Goal: Information Seeking & Learning: Compare options

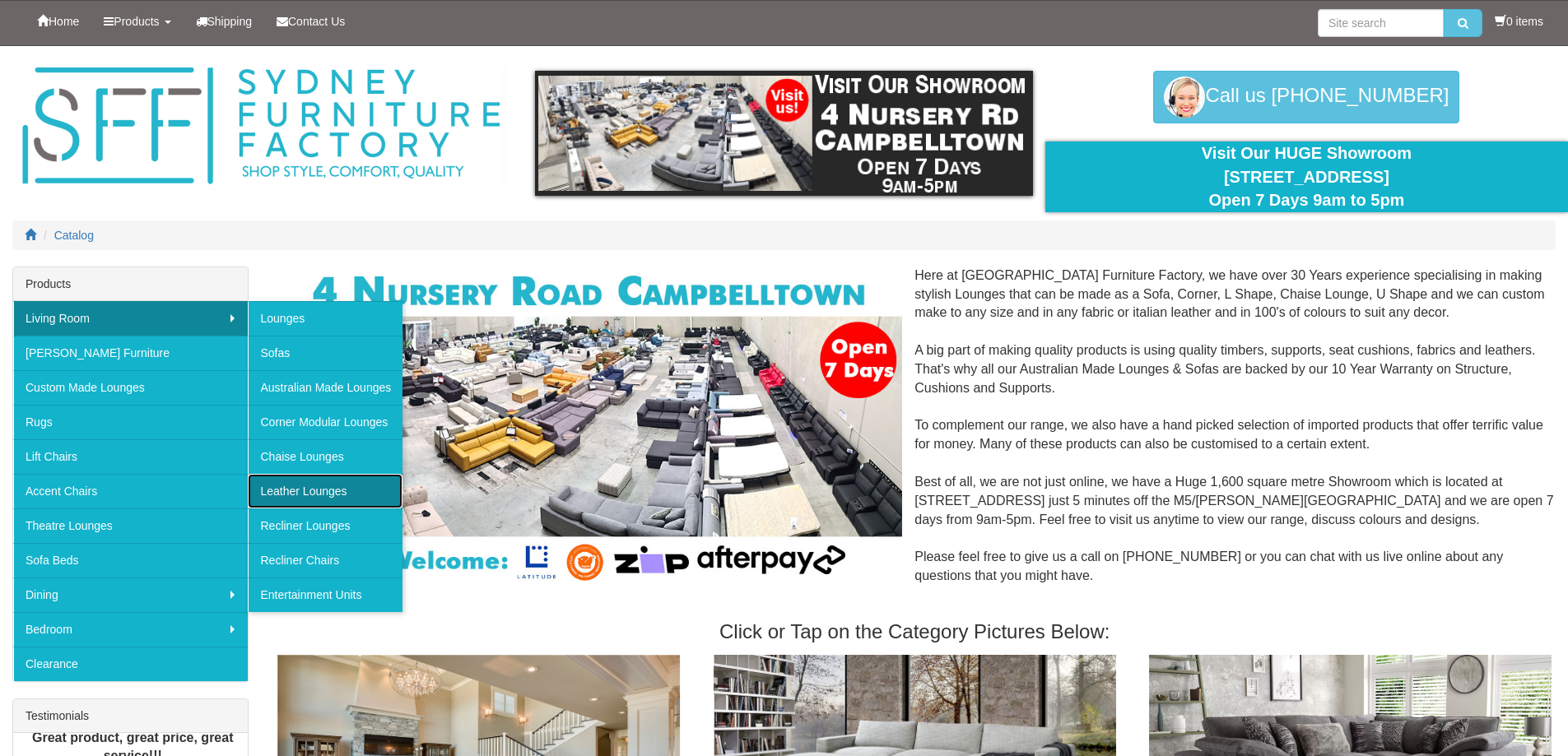
click at [317, 492] on link "Leather Lounges" at bounding box center [325, 491] width 155 height 35
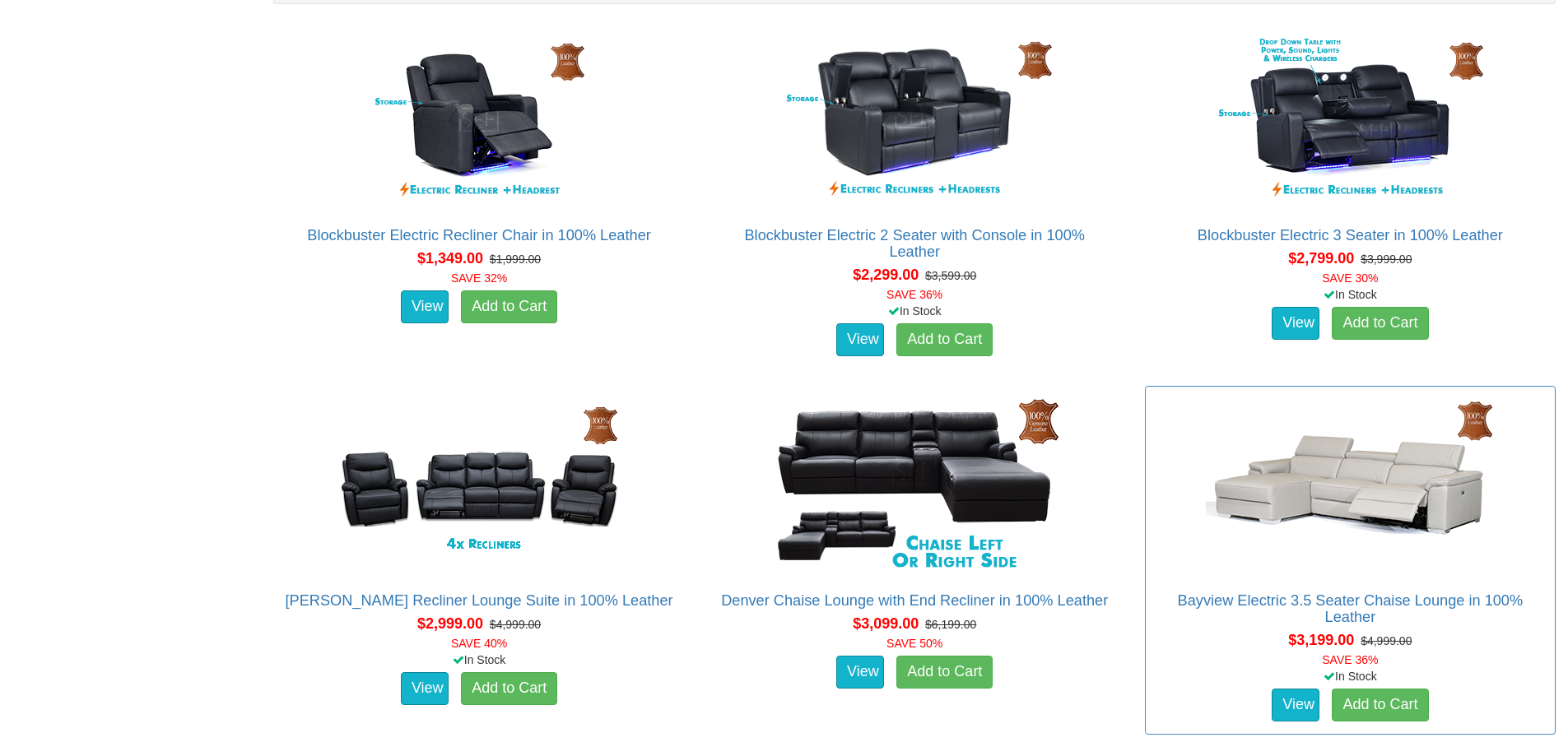
scroll to position [988, 0]
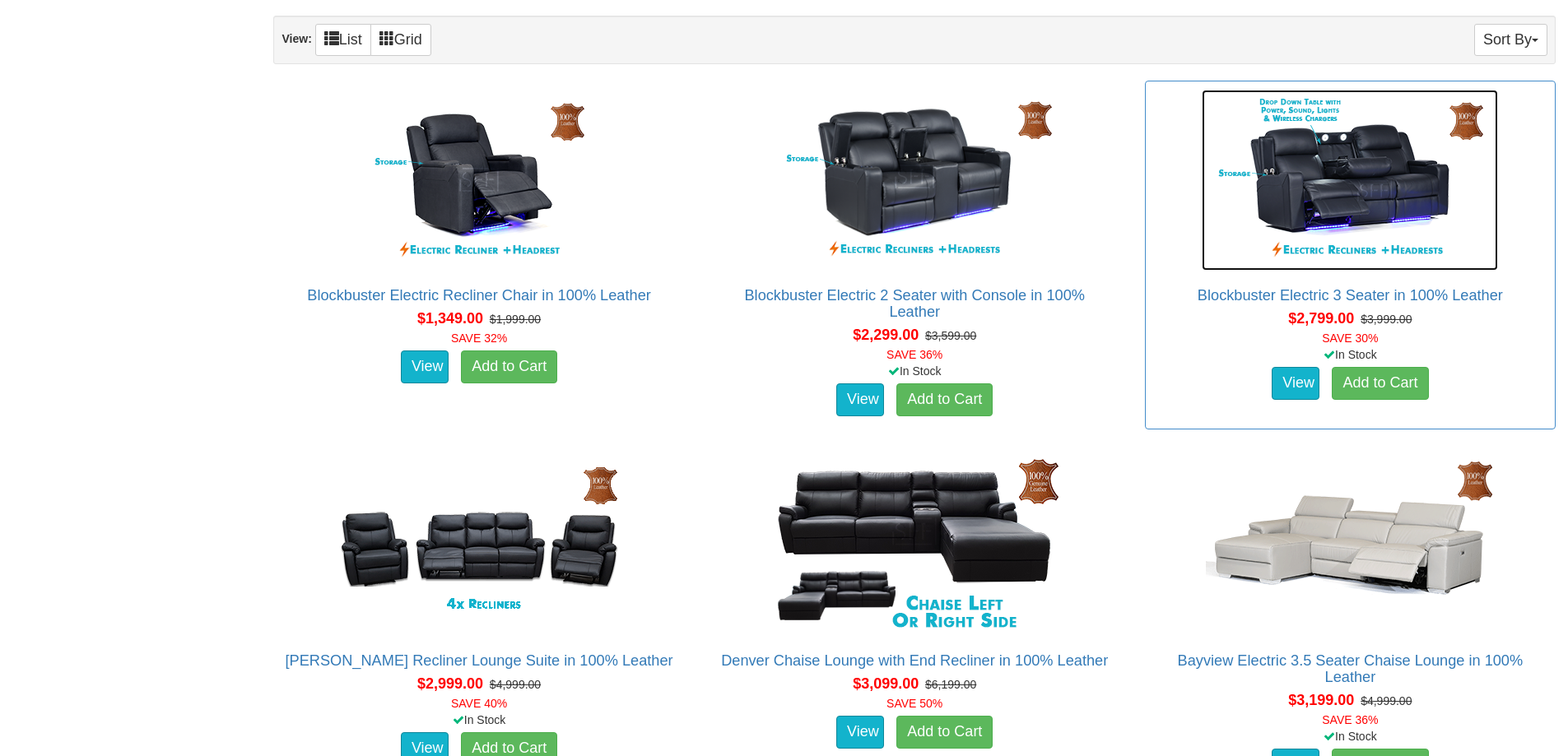
click at [1327, 172] on img at bounding box center [1349, 180] width 297 height 181
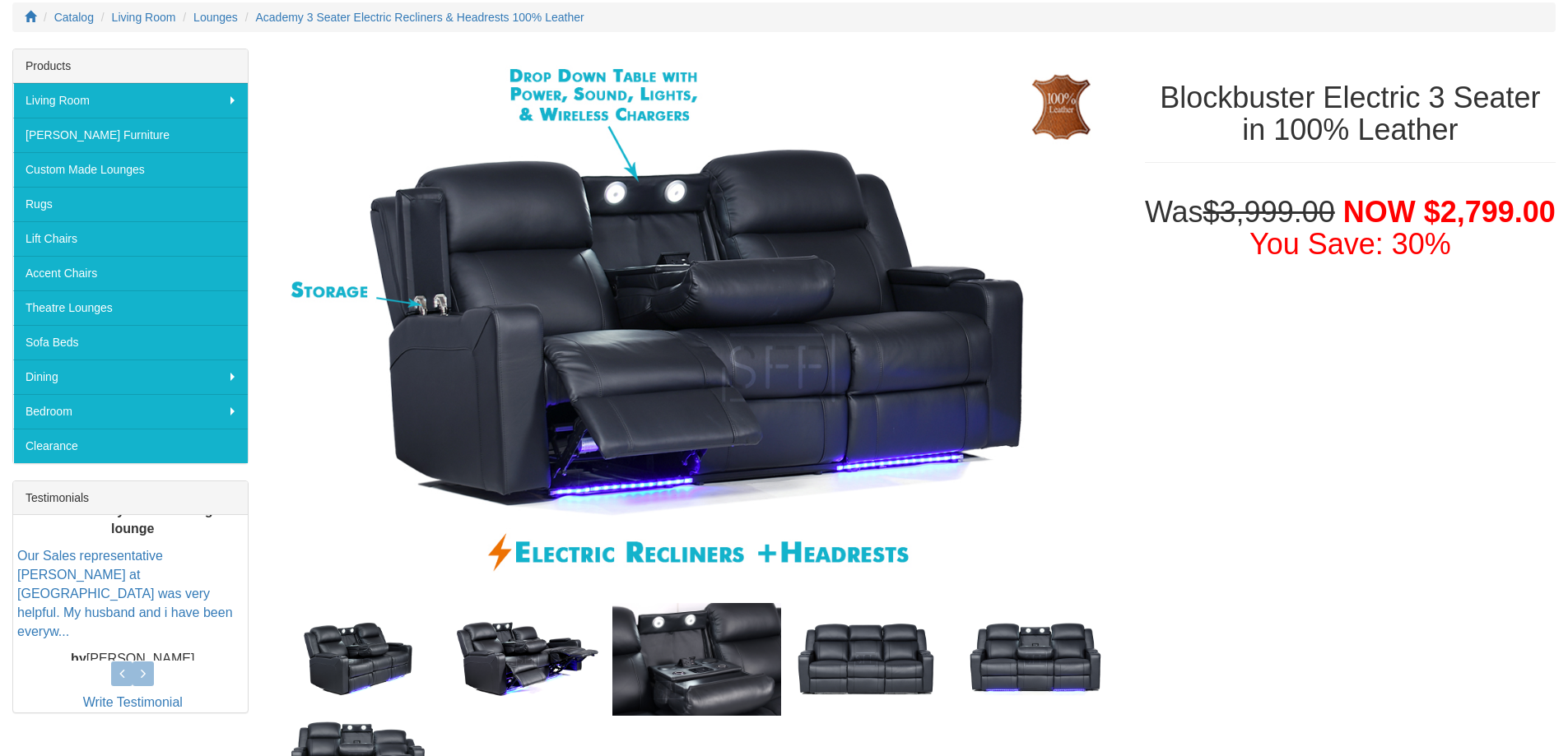
scroll to position [247, 0]
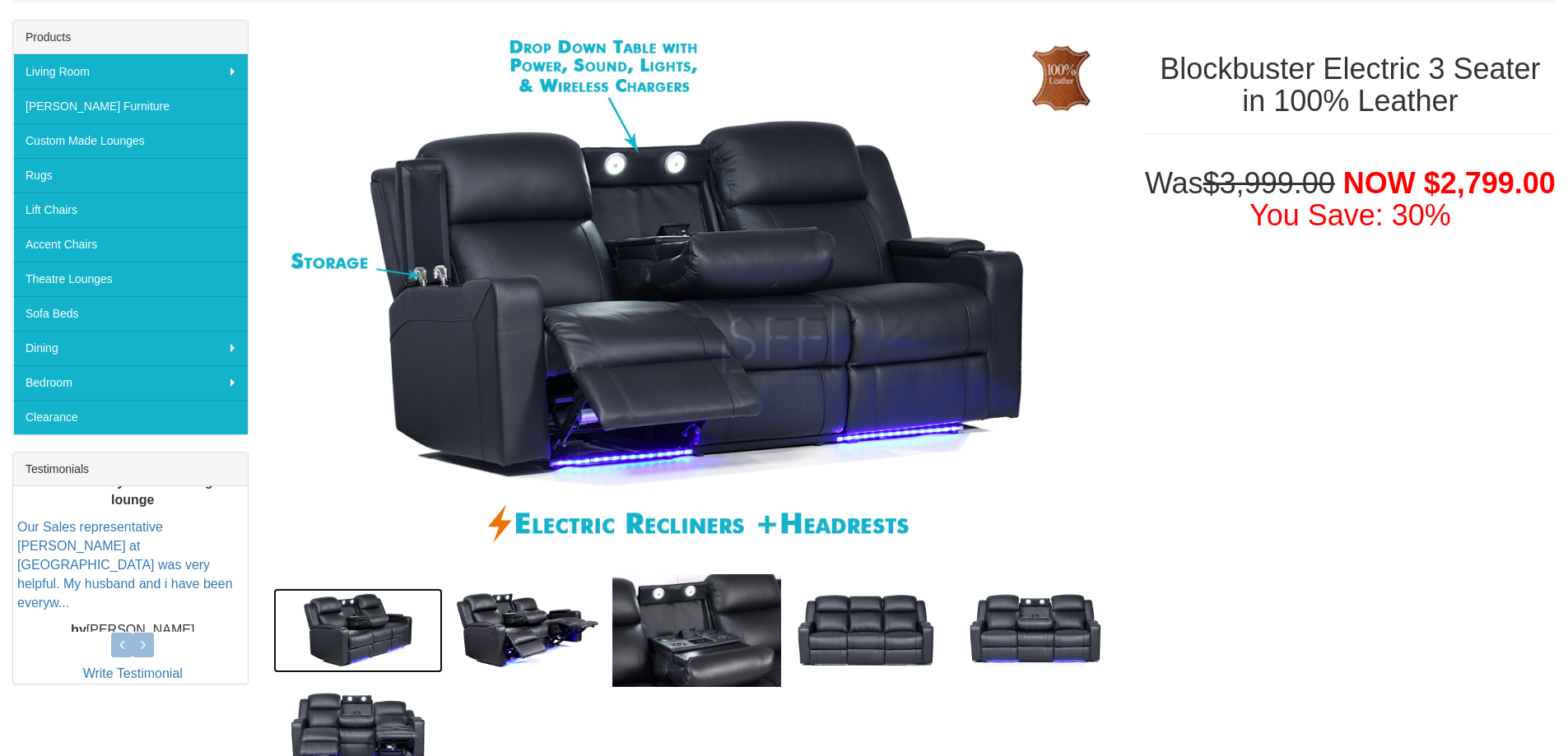
click at [381, 625] on img at bounding box center [359, 630] width 170 height 85
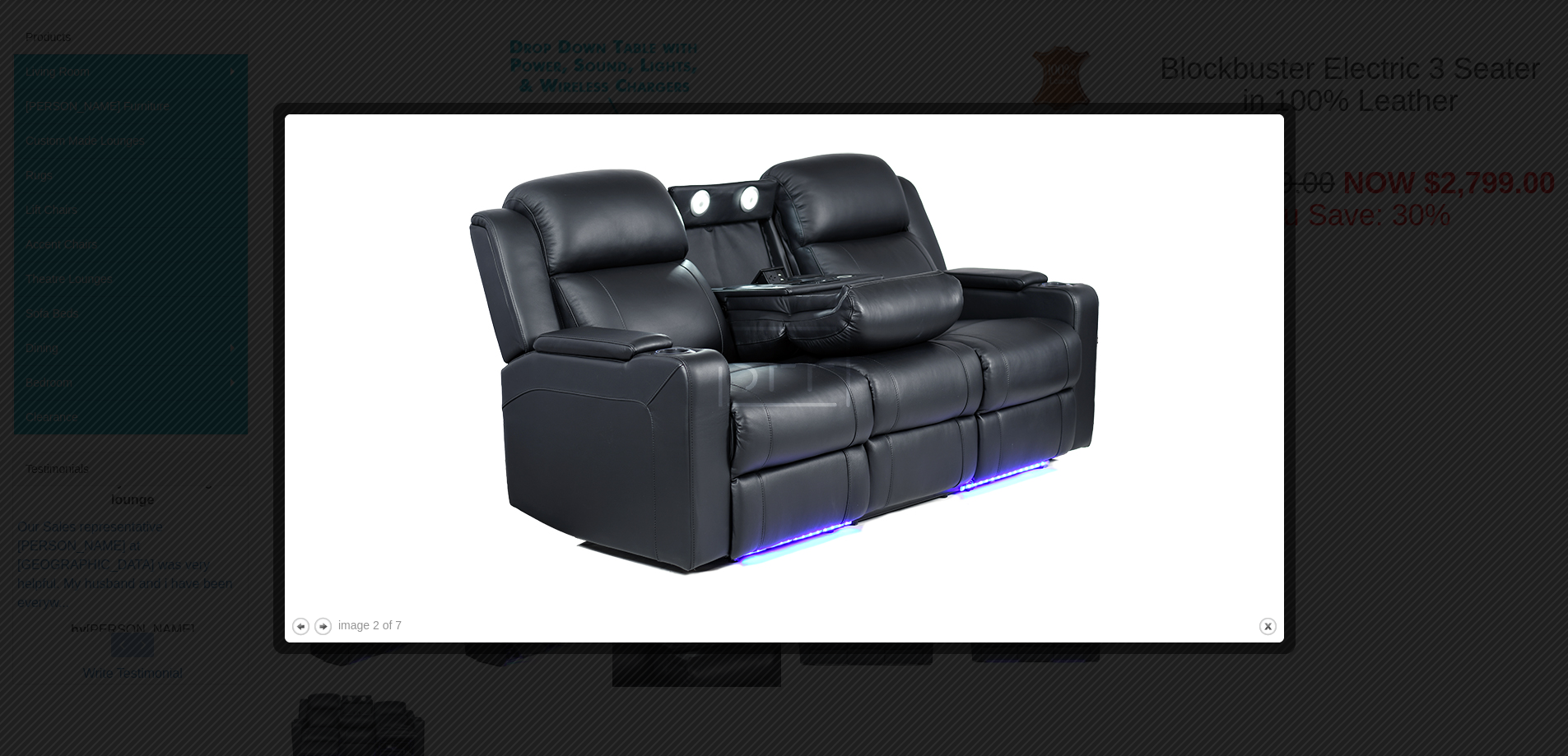
click at [854, 527] on img at bounding box center [784, 367] width 988 height 493
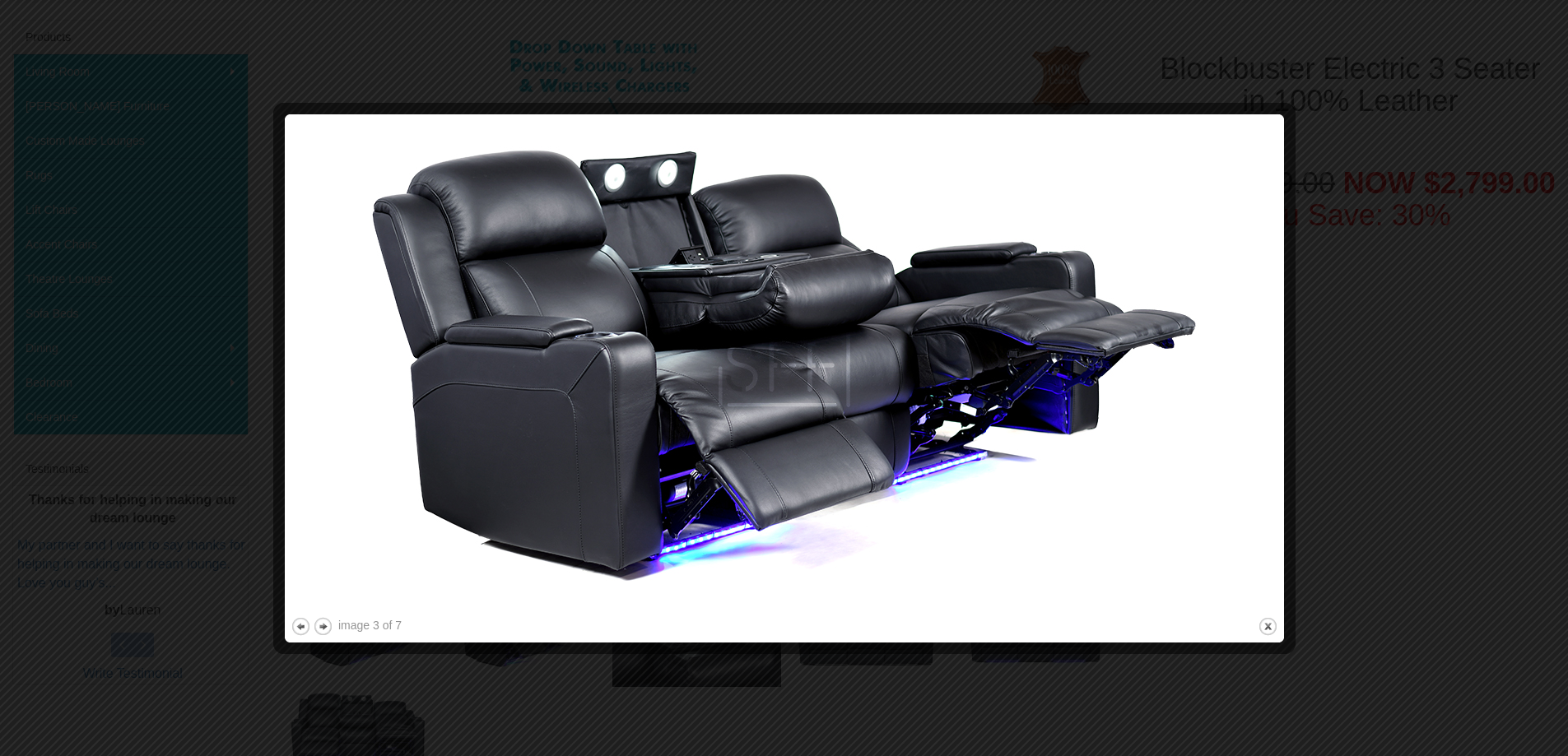
click at [1112, 458] on img at bounding box center [784, 367] width 988 height 493
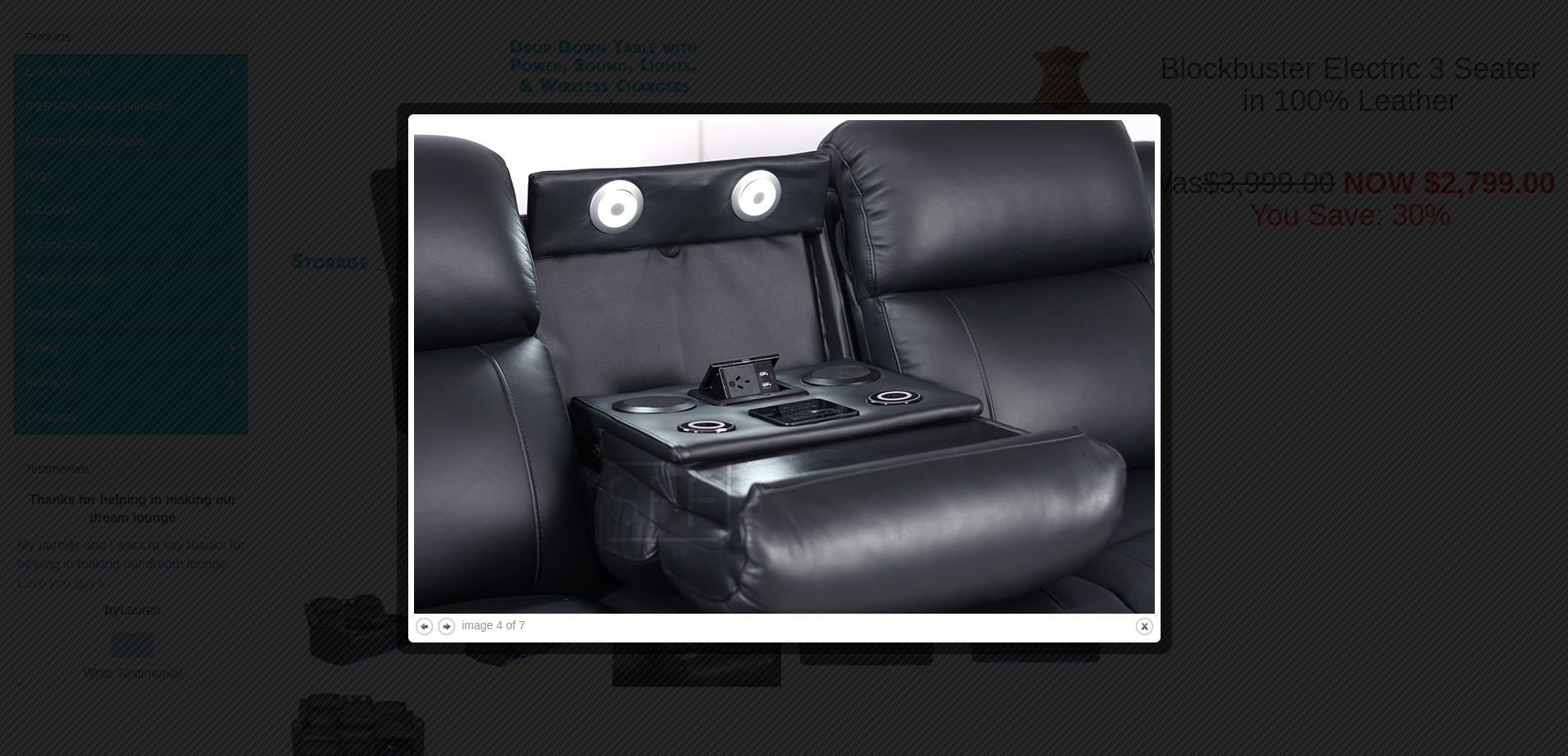
click at [1112, 458] on img at bounding box center [785, 367] width 741 height 493
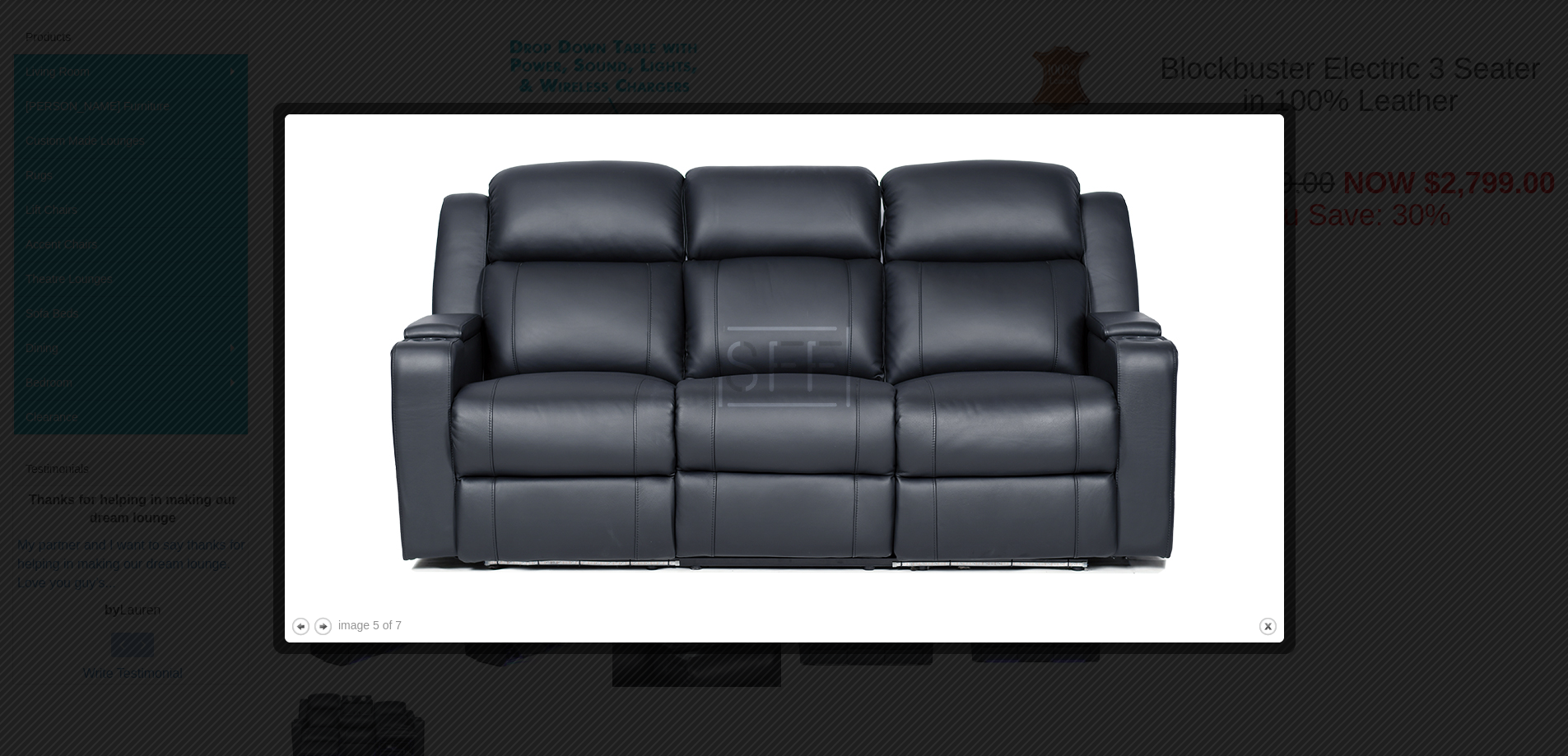
click at [1111, 458] on img at bounding box center [784, 367] width 988 height 493
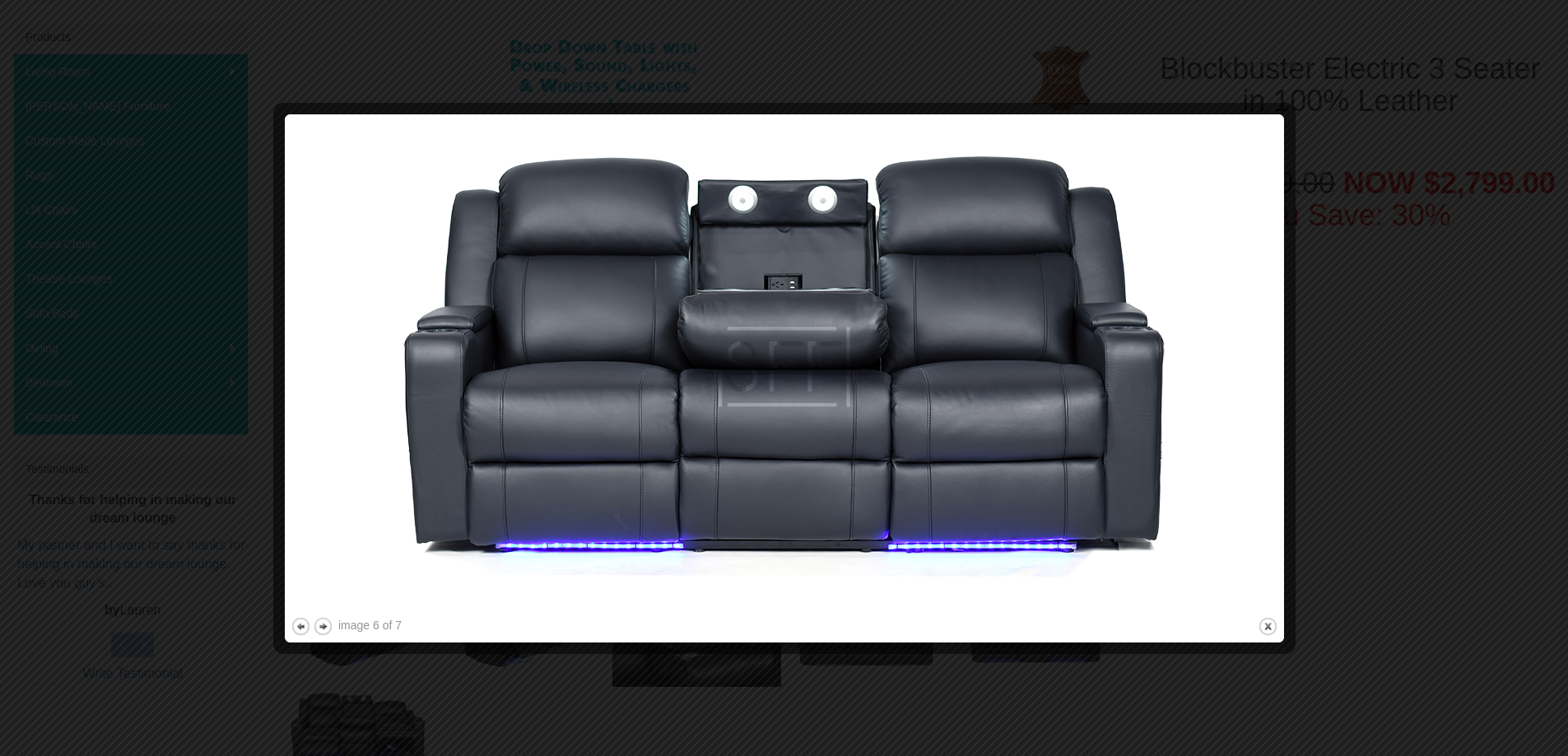
click at [1111, 458] on img at bounding box center [784, 367] width 988 height 493
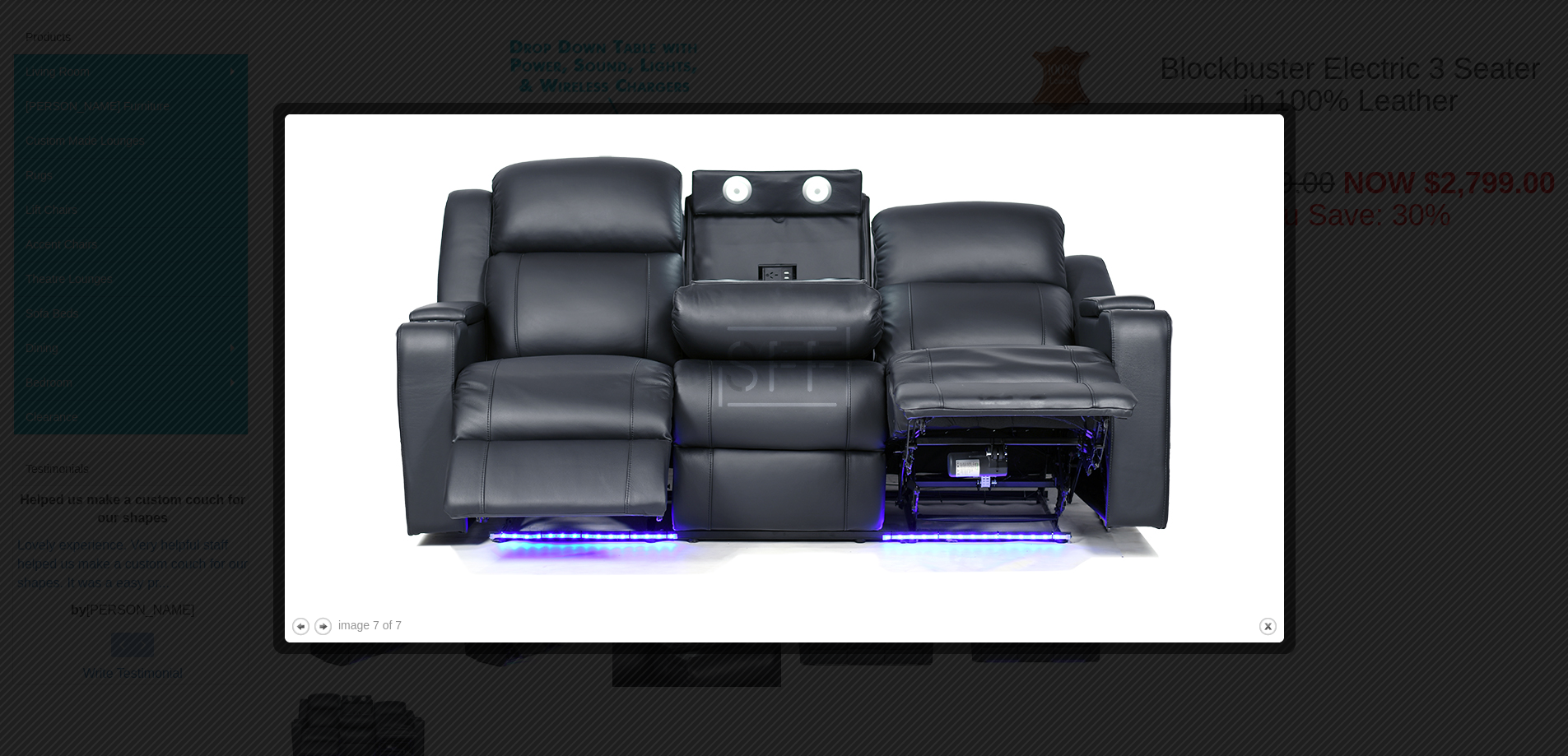
click at [1110, 459] on img at bounding box center [784, 367] width 988 height 493
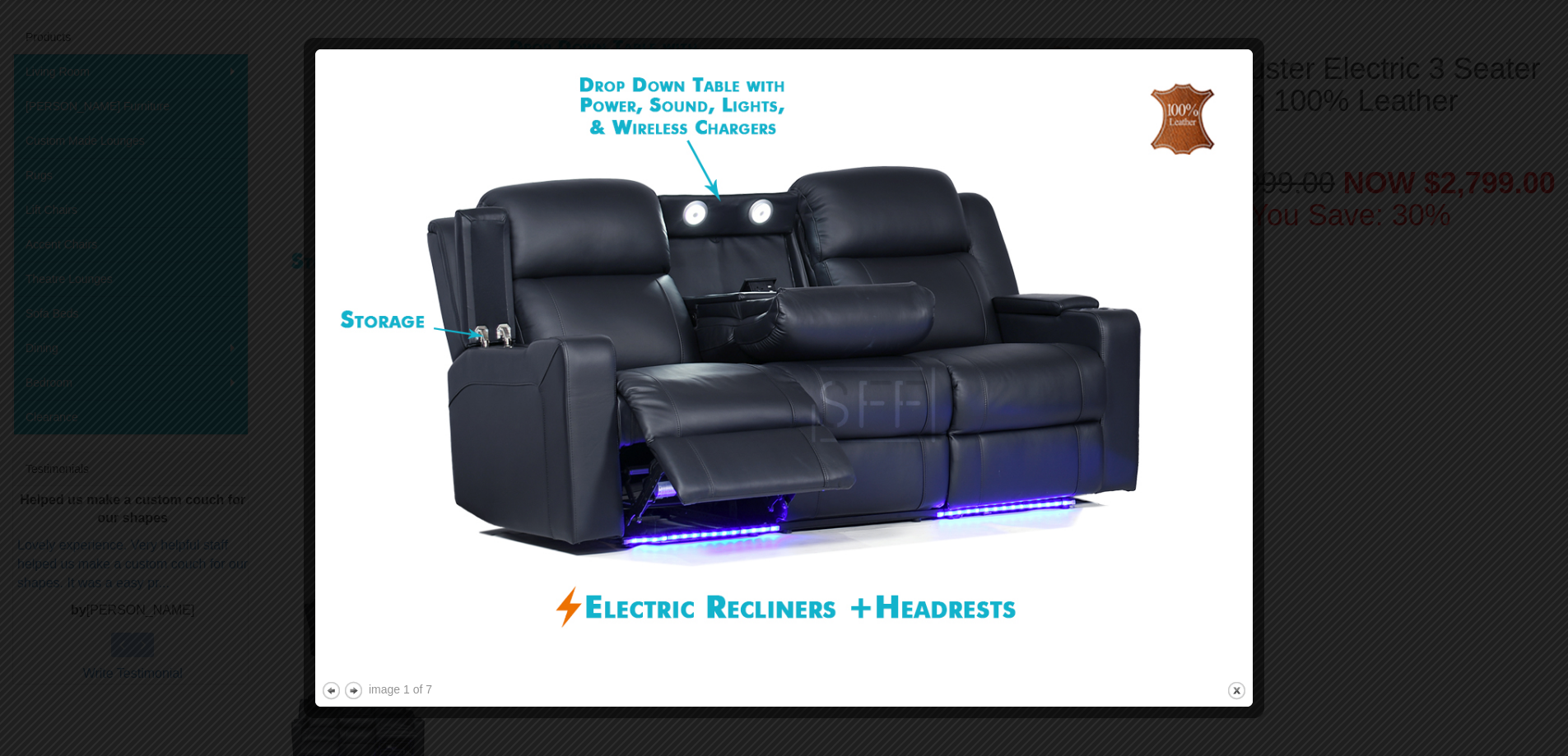
click at [1110, 460] on img at bounding box center [783, 367] width 926 height 623
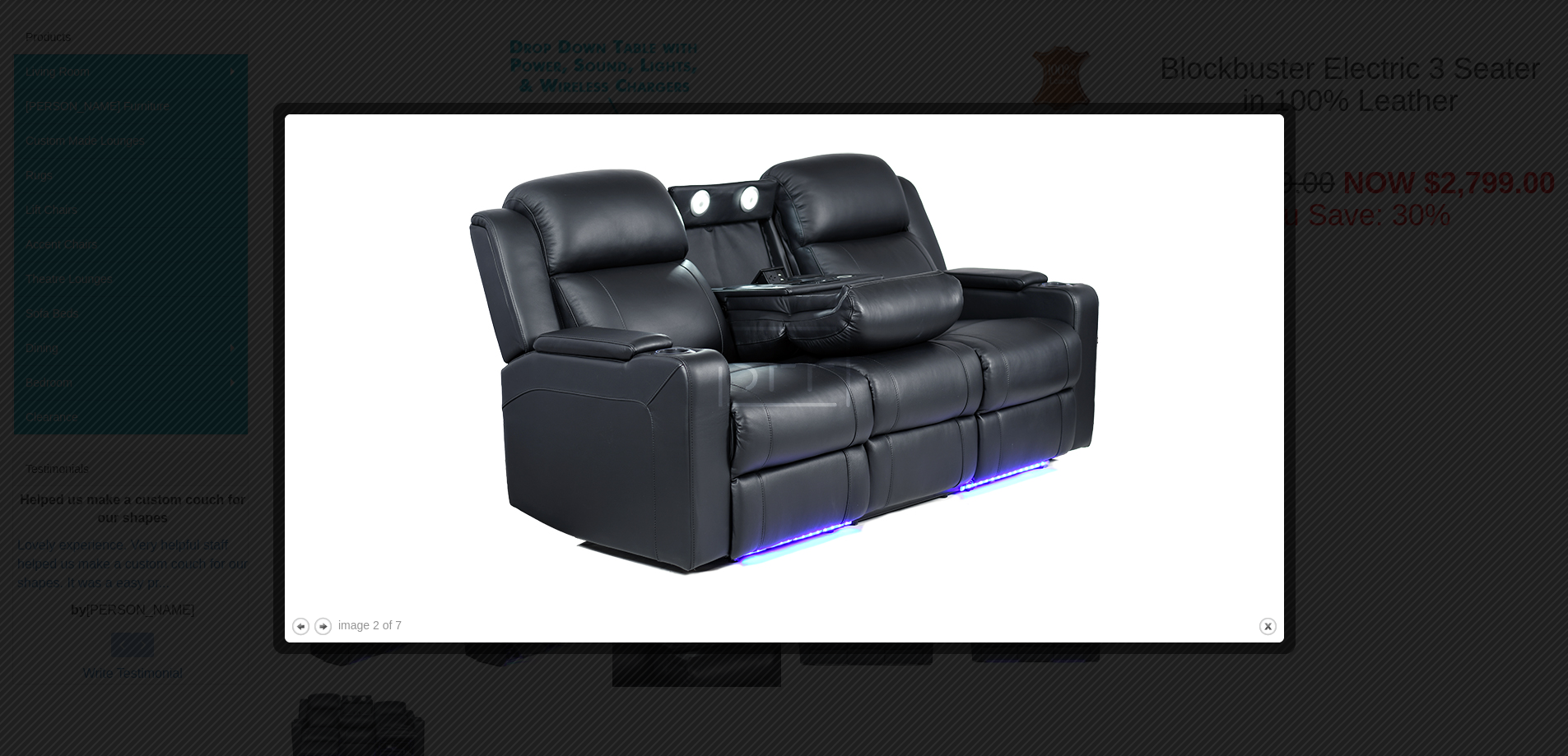
click at [1492, 25] on div at bounding box center [784, 378] width 1568 height 756
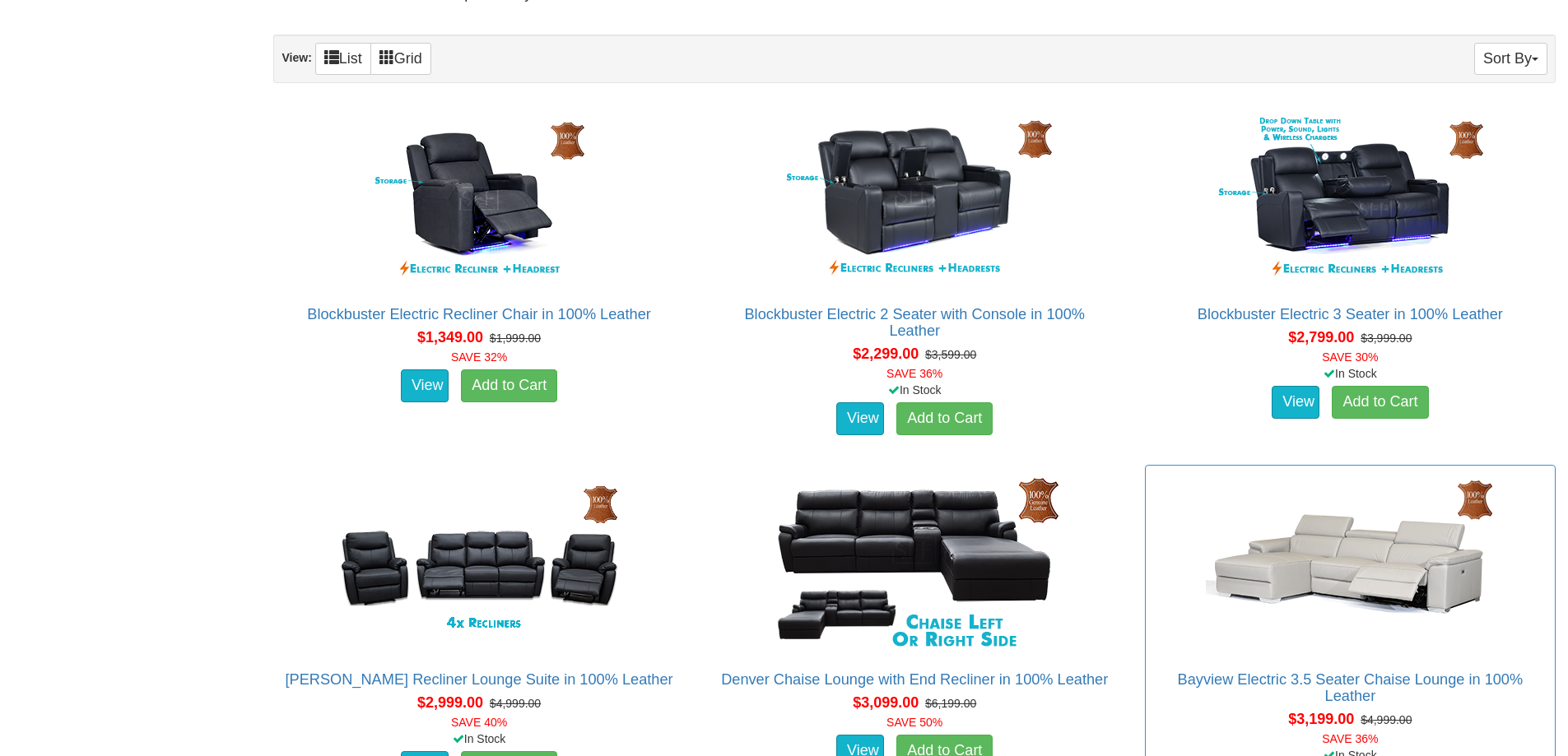
scroll to position [823, 0]
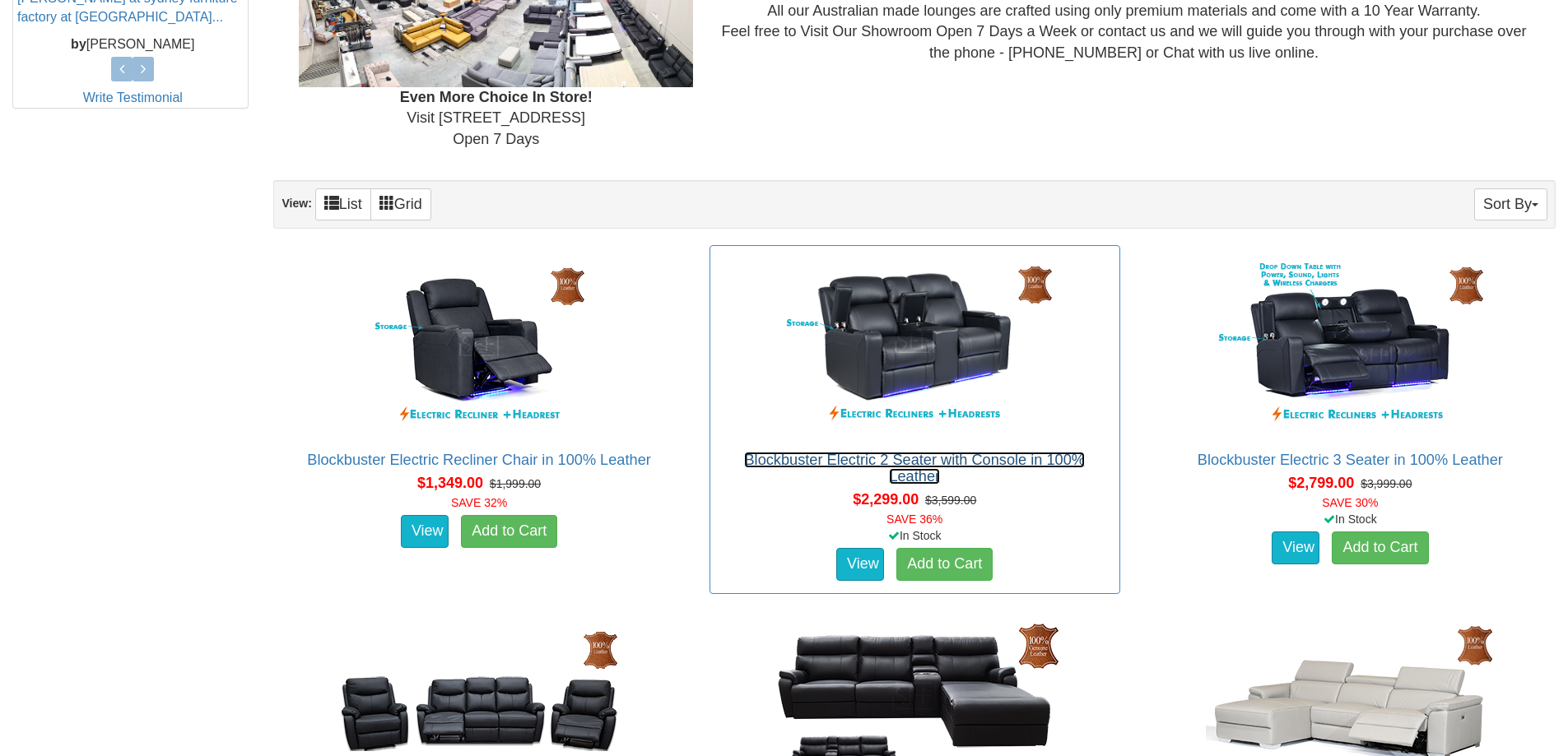
click at [981, 455] on link "Blockbuster Electric 2 Seater with Console in 100% Leather" at bounding box center [914, 467] width 340 height 33
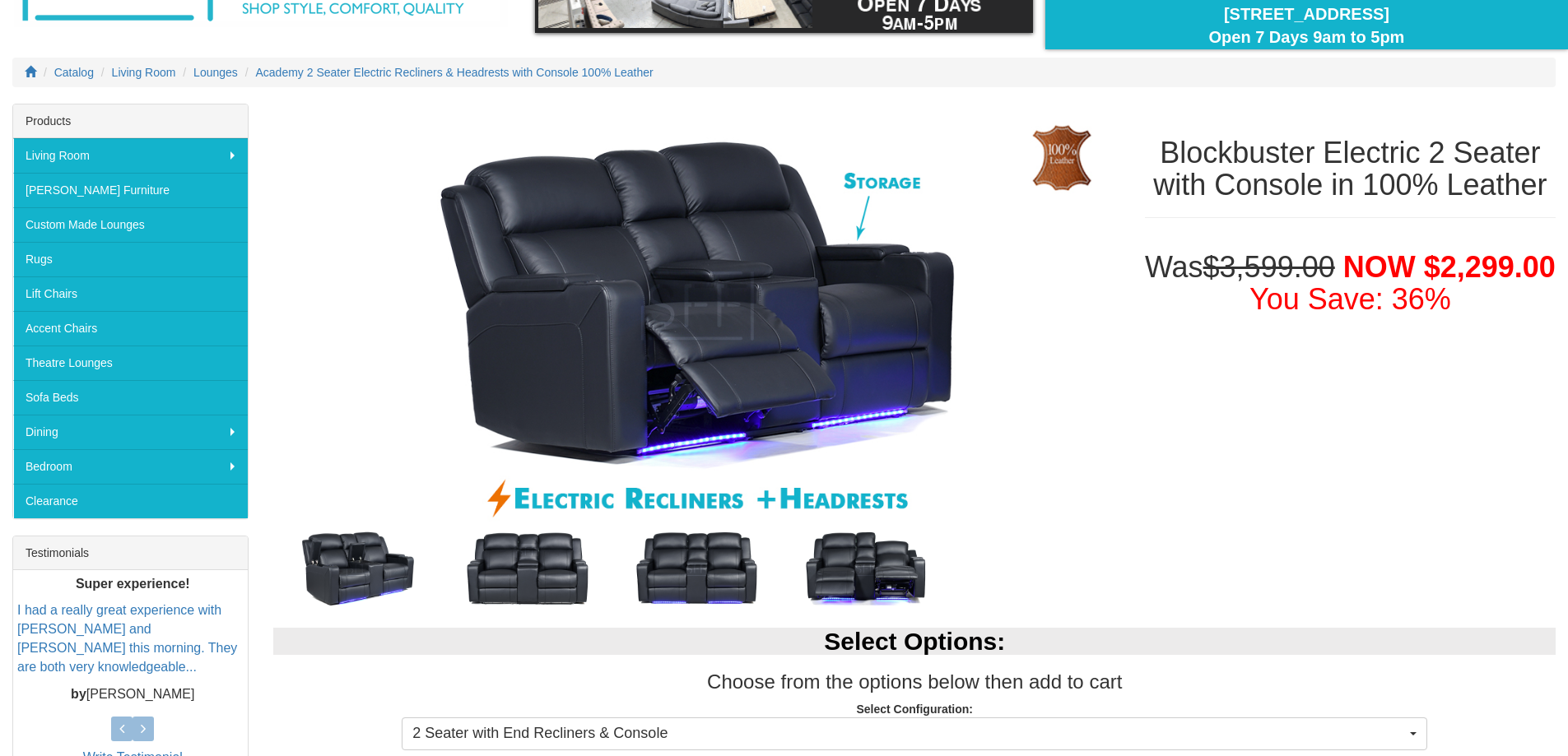
scroll to position [165, 0]
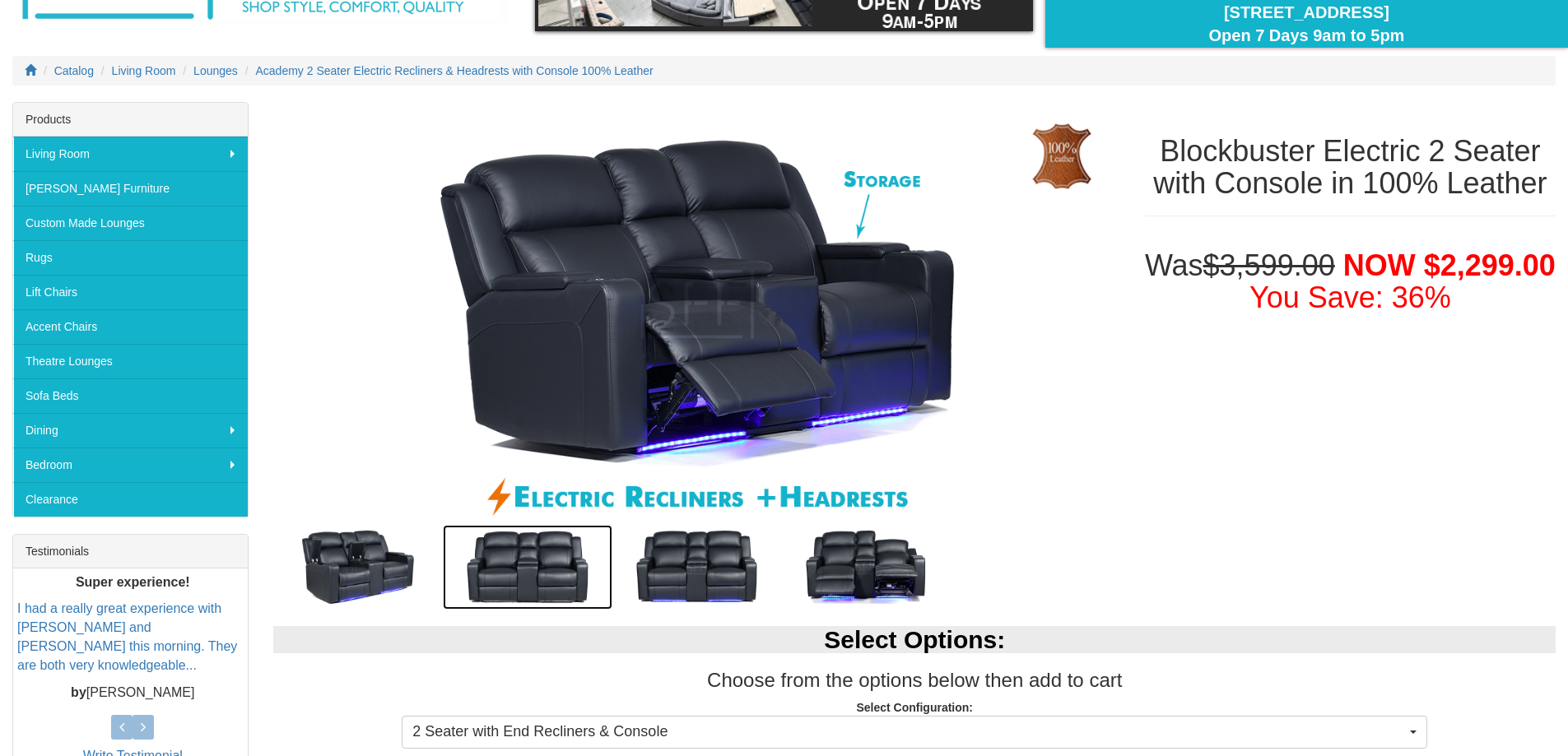
click at [519, 596] on img at bounding box center [527, 567] width 170 height 85
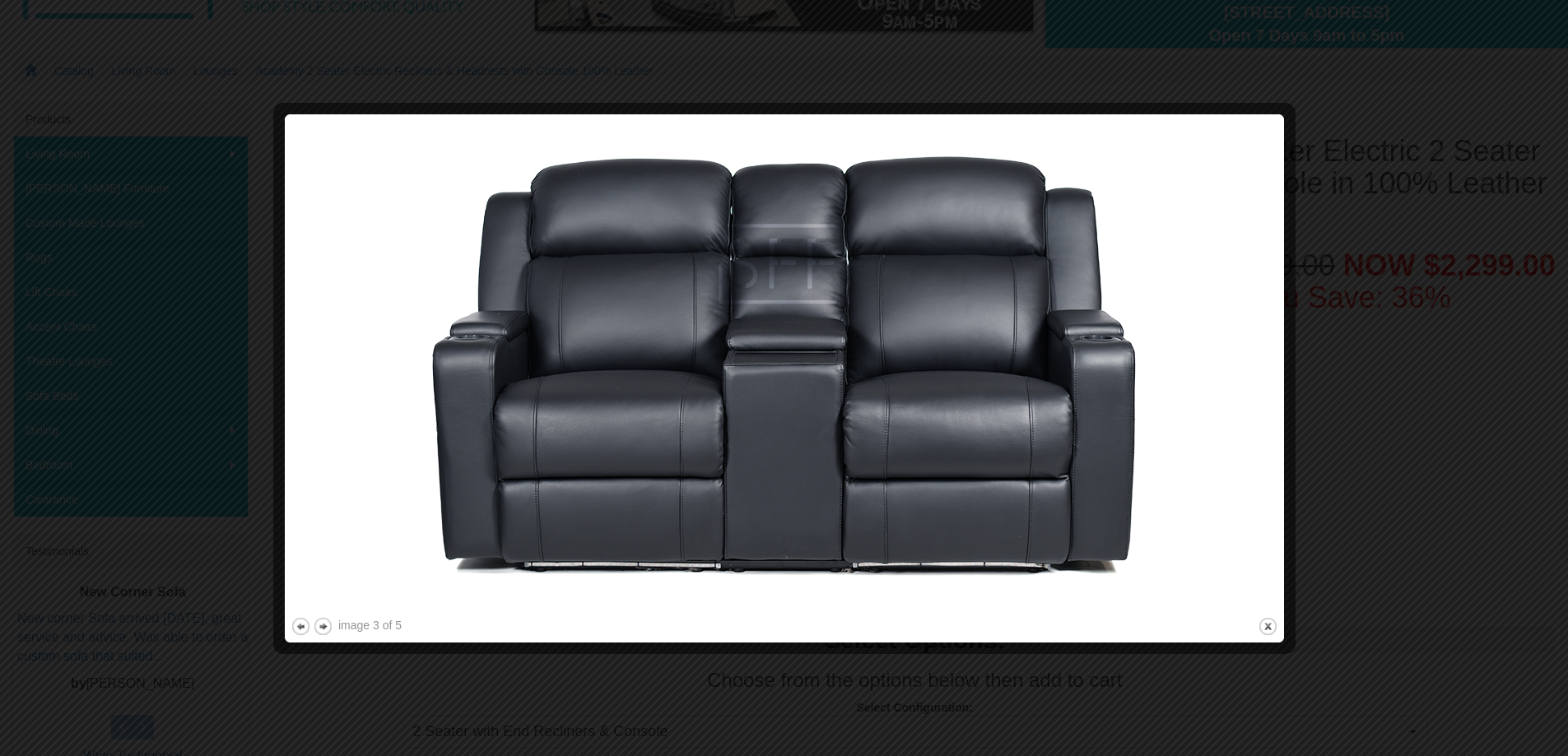
click at [1266, 390] on img at bounding box center [784, 367] width 988 height 493
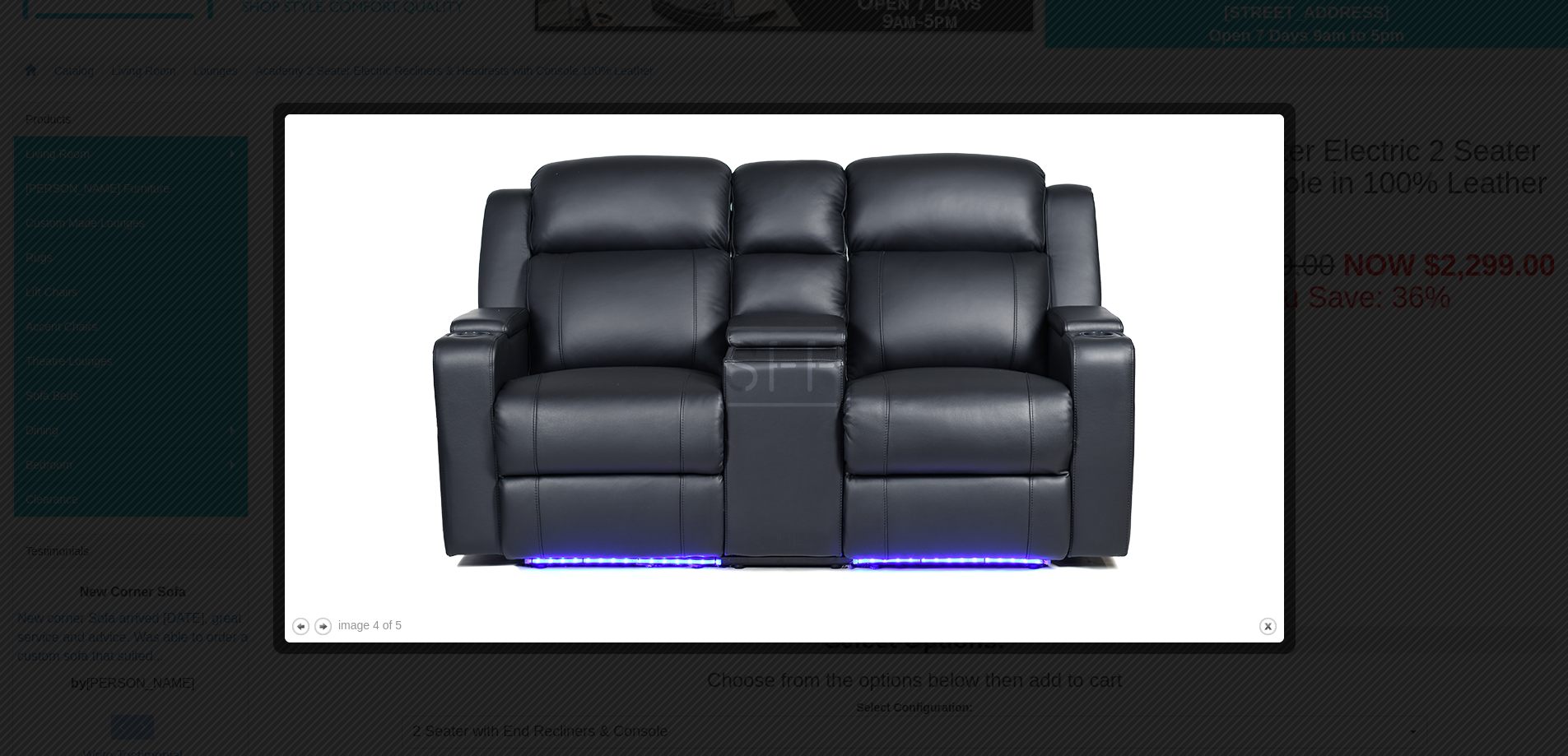
click at [1273, 383] on img at bounding box center [784, 367] width 988 height 493
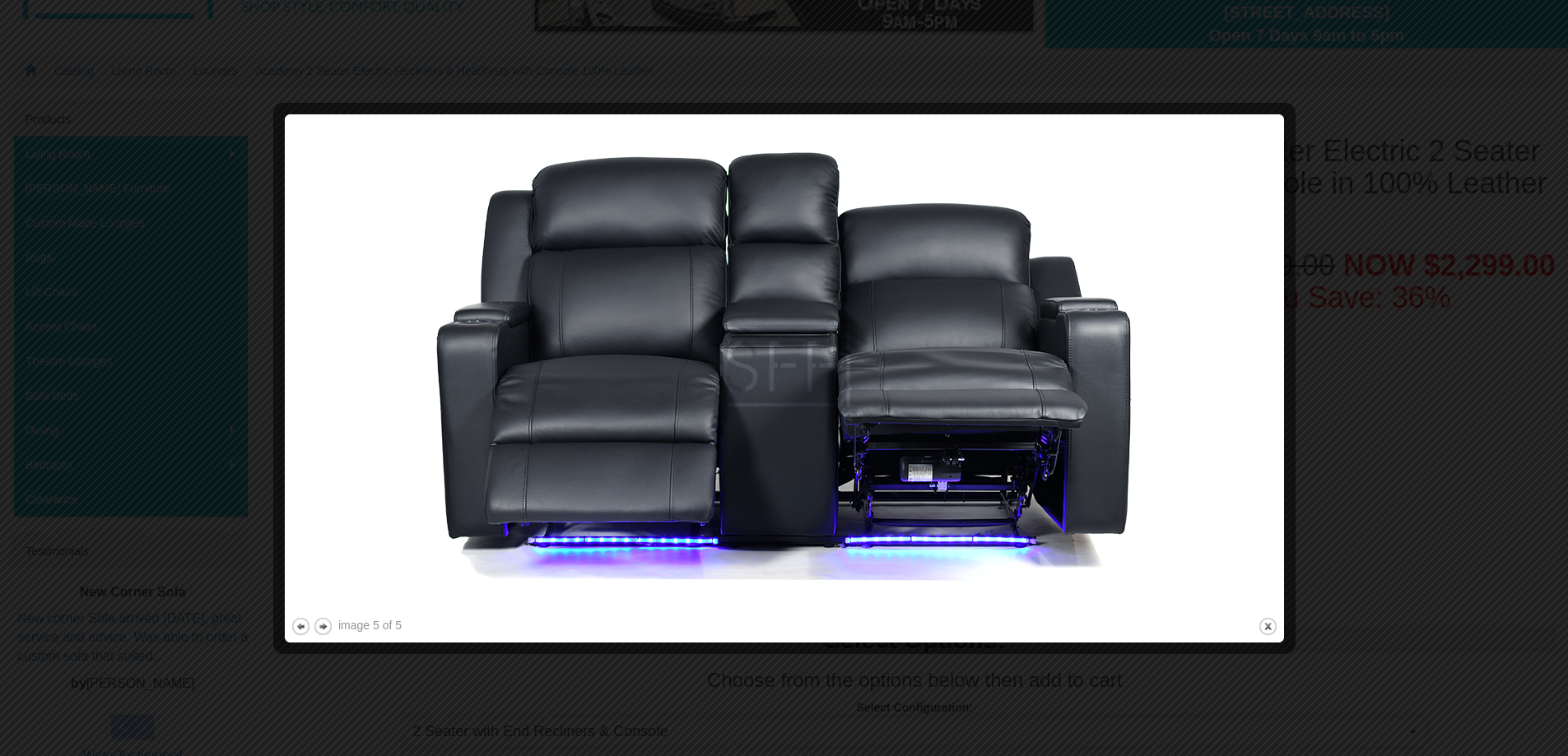
click at [1273, 383] on img at bounding box center [784, 367] width 988 height 493
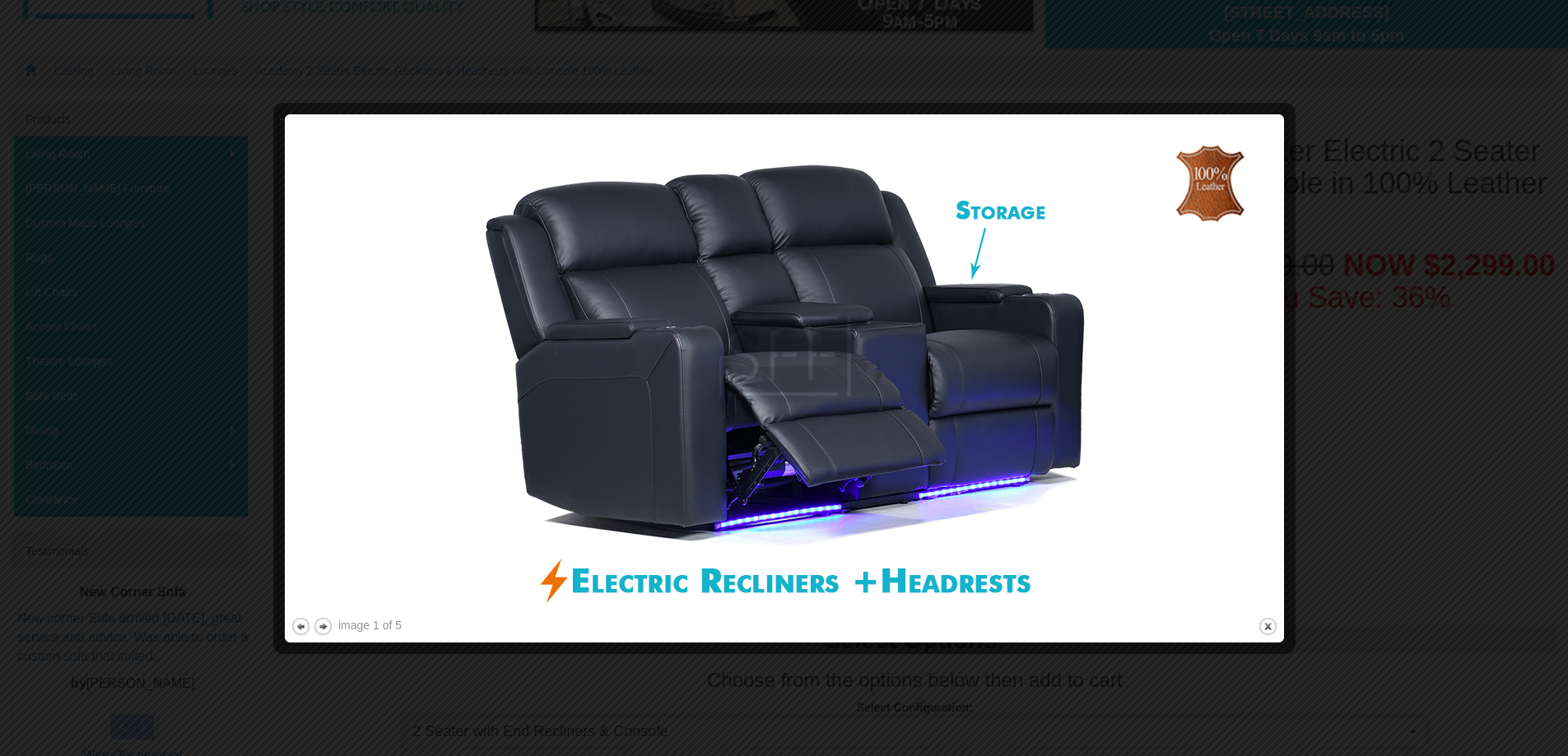
click at [1273, 383] on img at bounding box center [784, 367] width 988 height 493
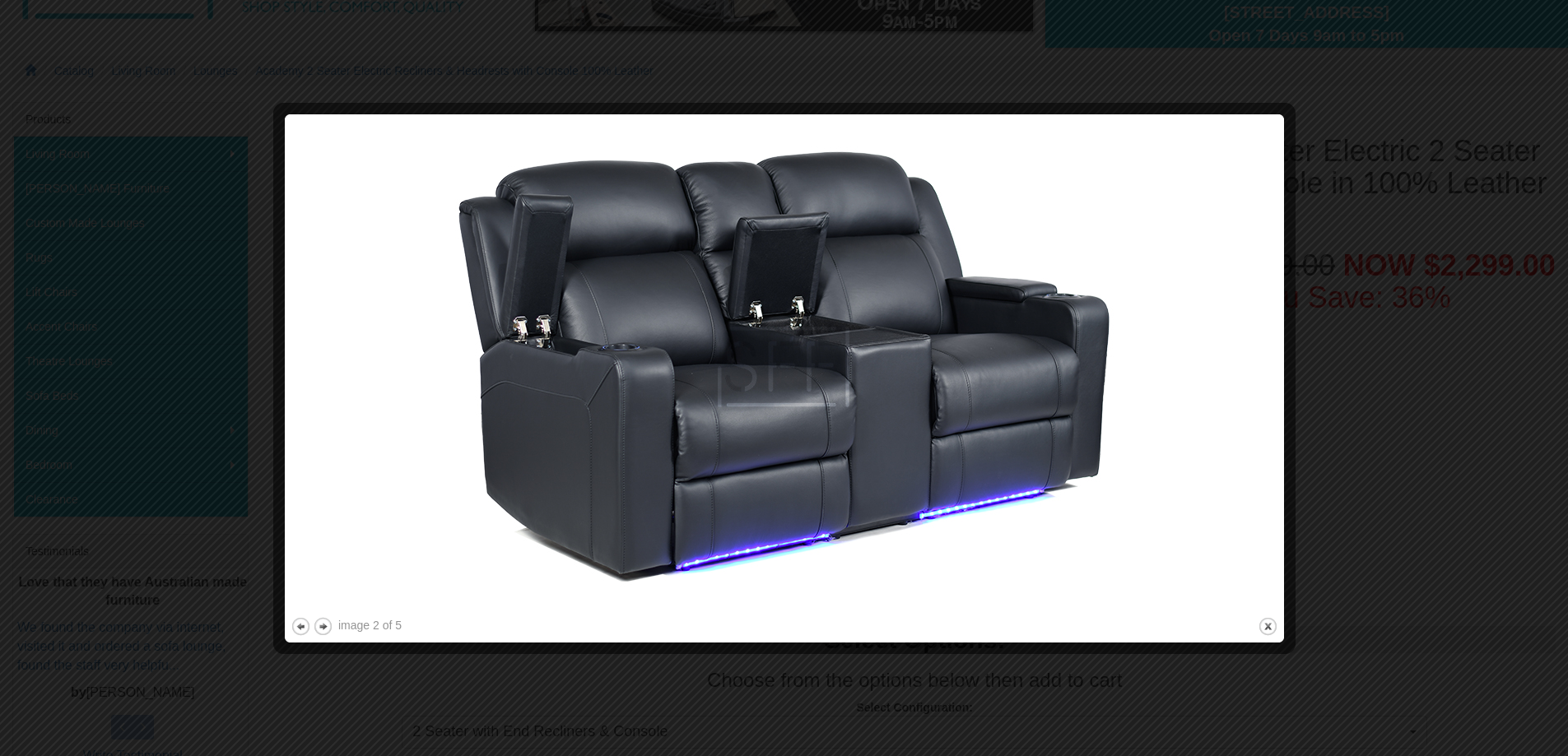
click at [1273, 383] on img at bounding box center [784, 367] width 988 height 493
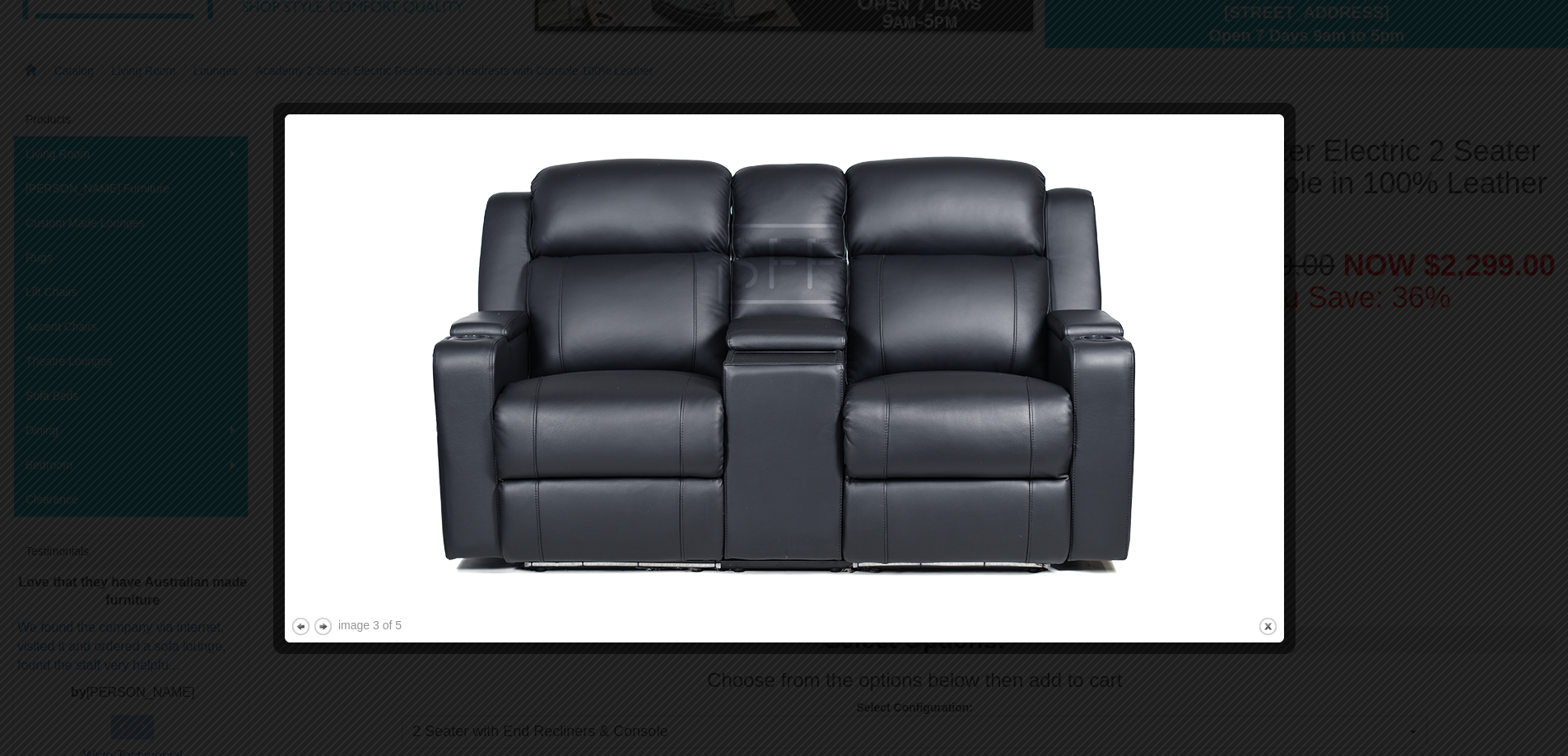
click at [1273, 383] on img at bounding box center [784, 367] width 988 height 493
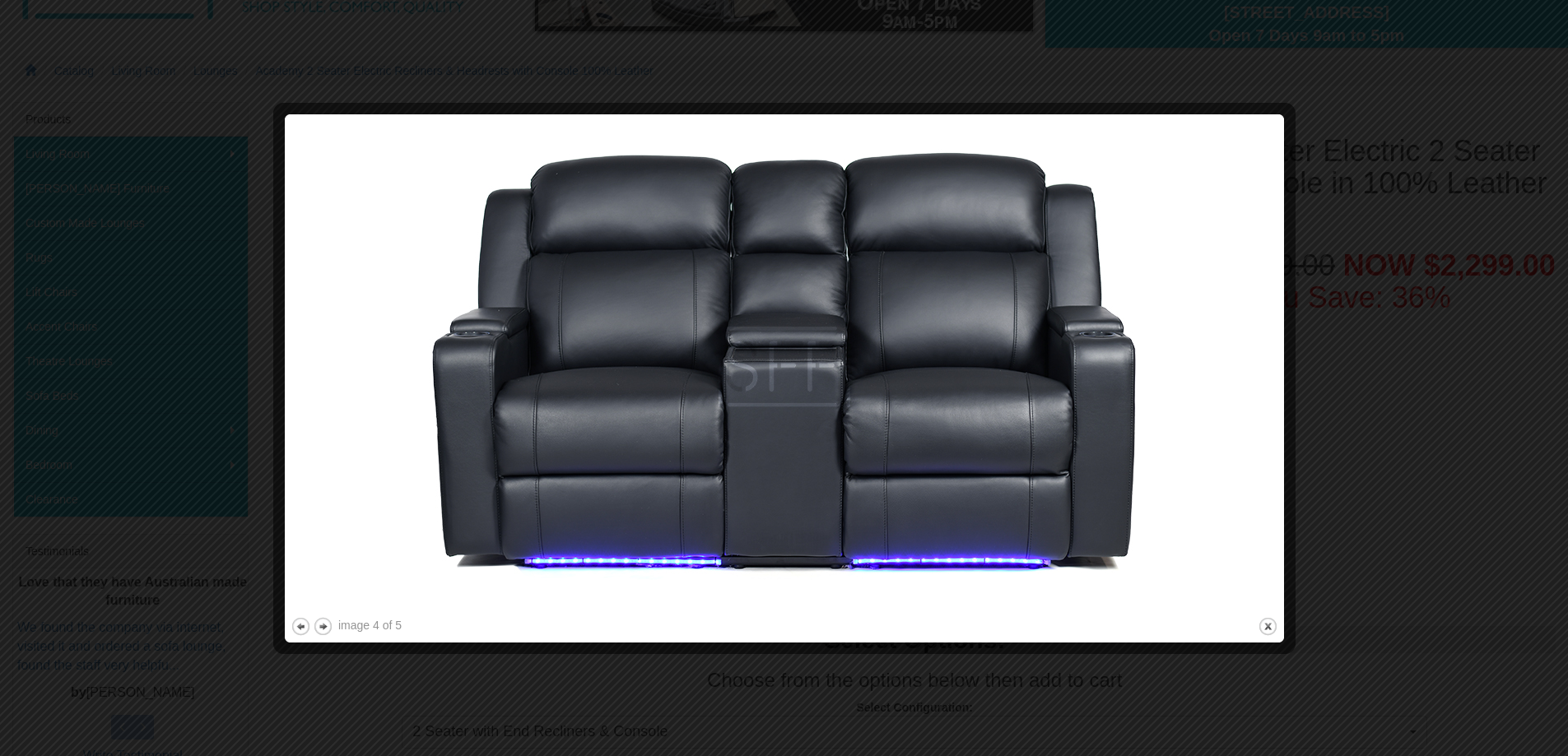
drag, startPoint x: 96, startPoint y: 90, endPoint x: 76, endPoint y: 16, distance: 76.7
click at [97, 83] on div at bounding box center [784, 378] width 1568 height 756
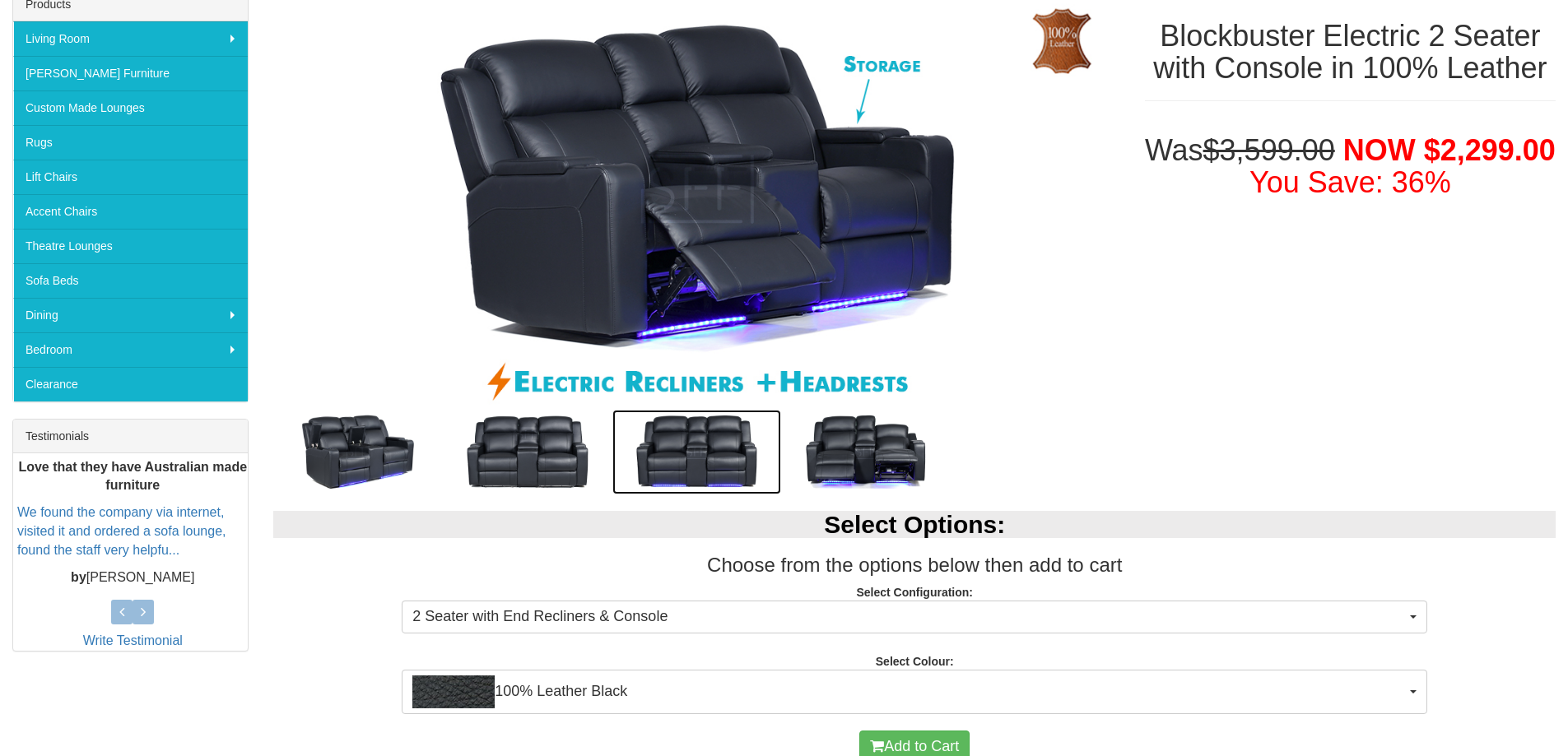
scroll to position [247, 0]
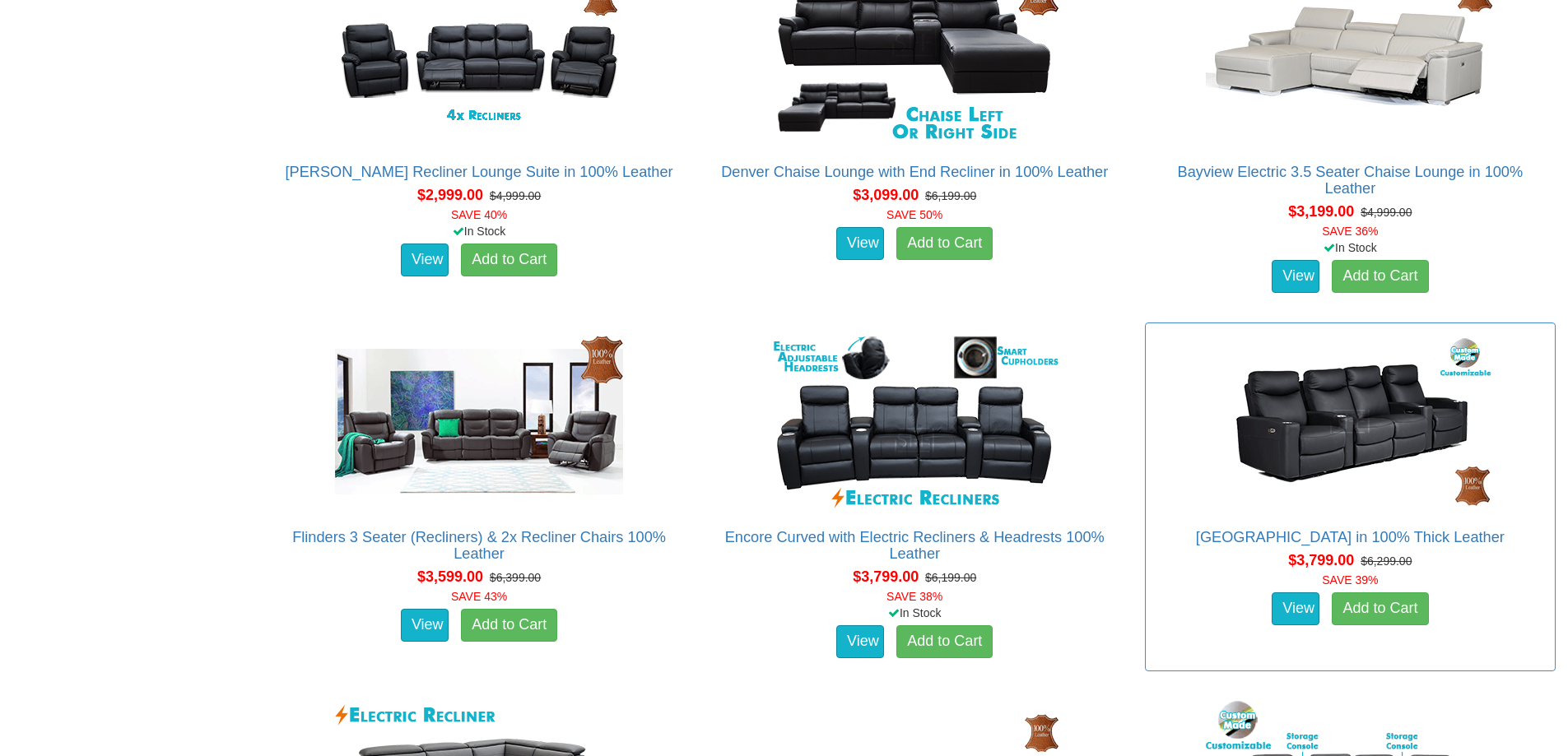
scroll to position [1481, 0]
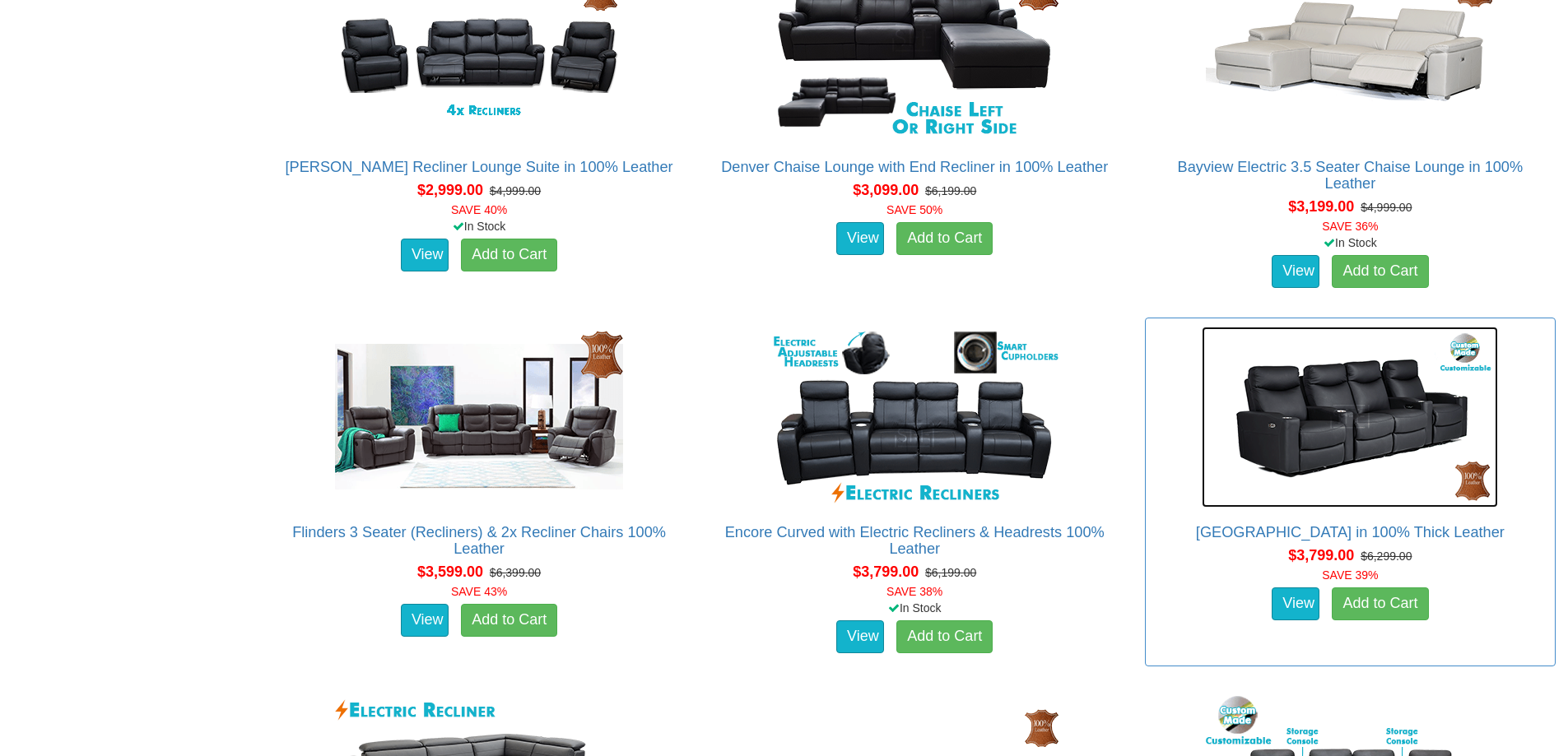
click at [1350, 442] on img at bounding box center [1349, 416] width 297 height 181
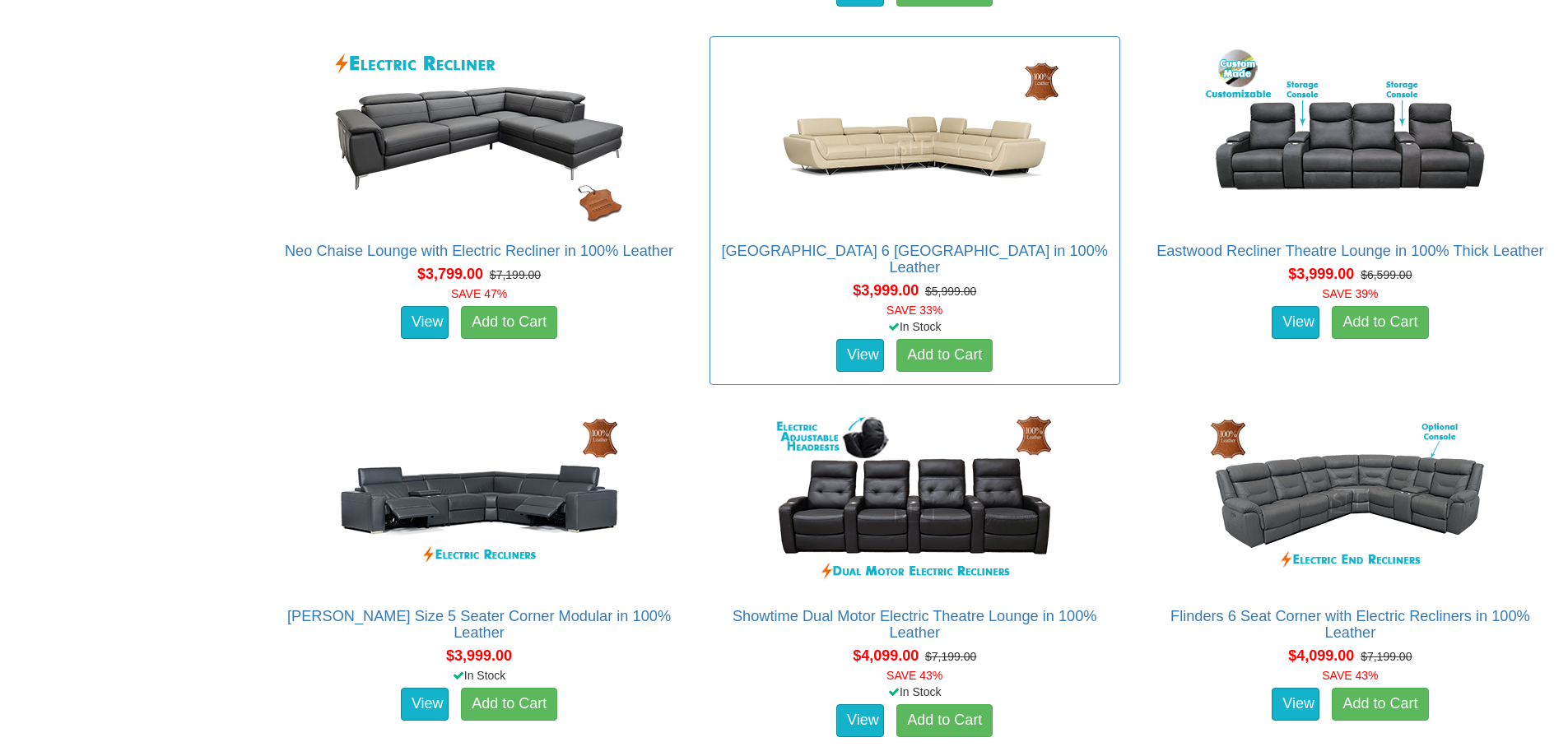
scroll to position [1892, 0]
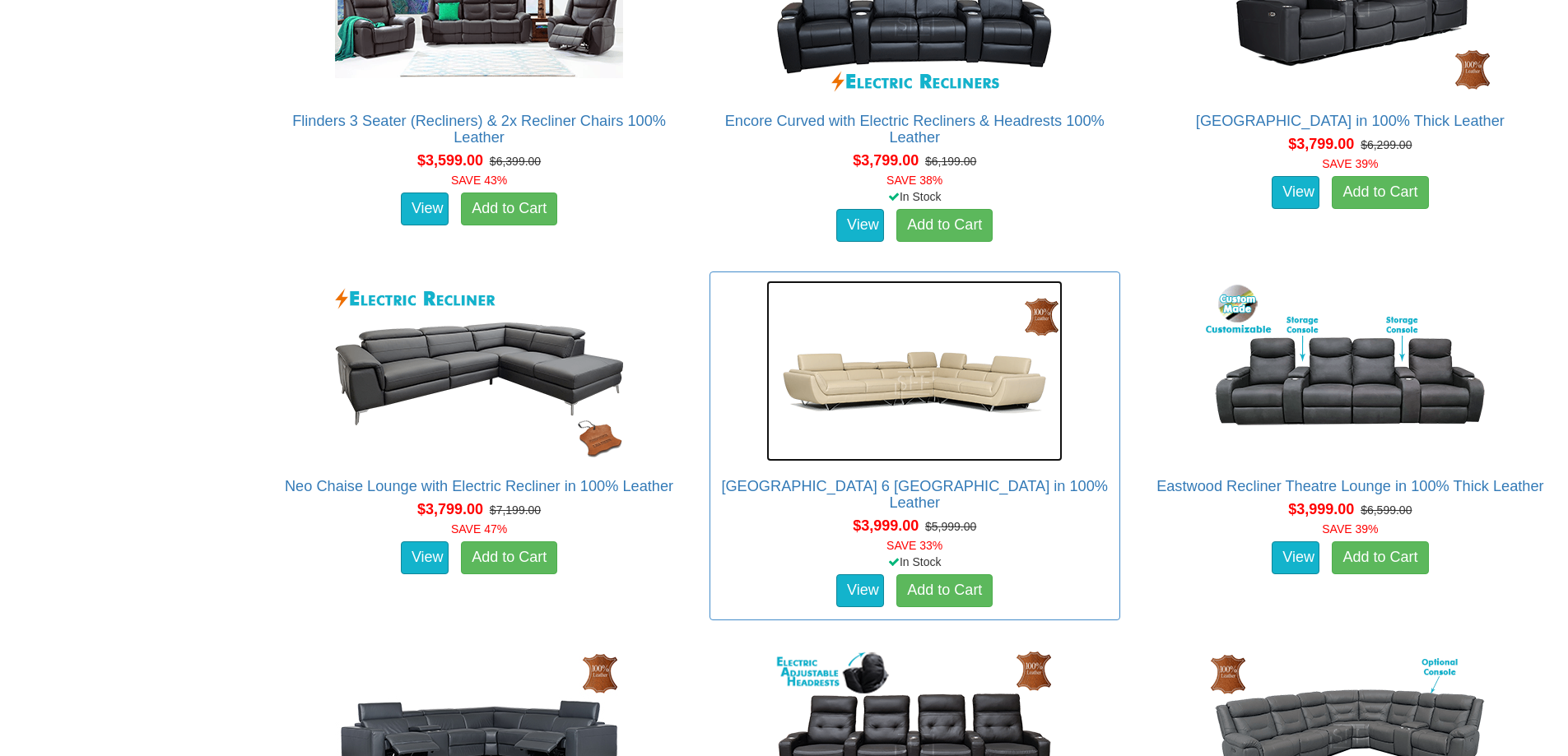
click at [910, 428] on img at bounding box center [914, 371] width 297 height 181
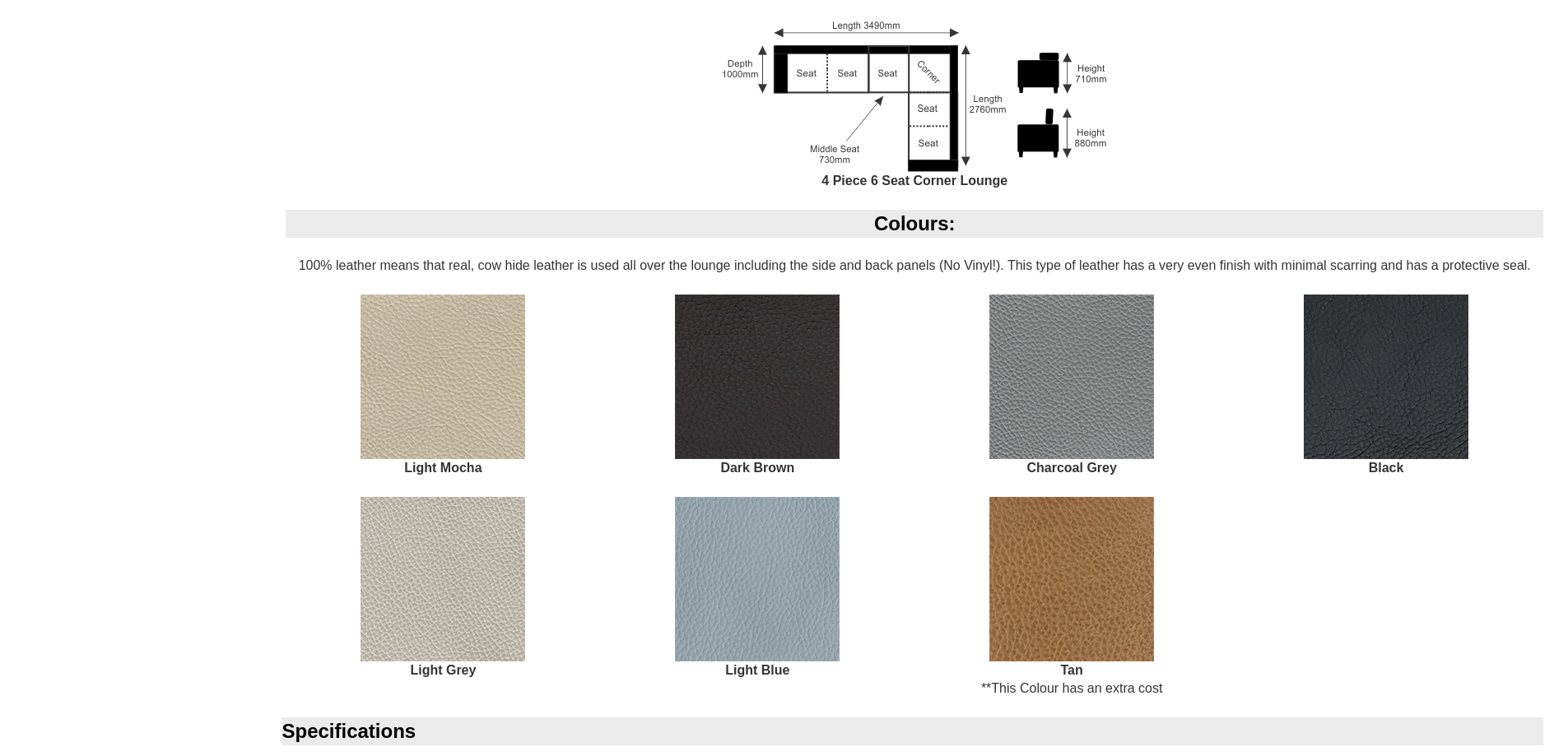
scroll to position [1317, 0]
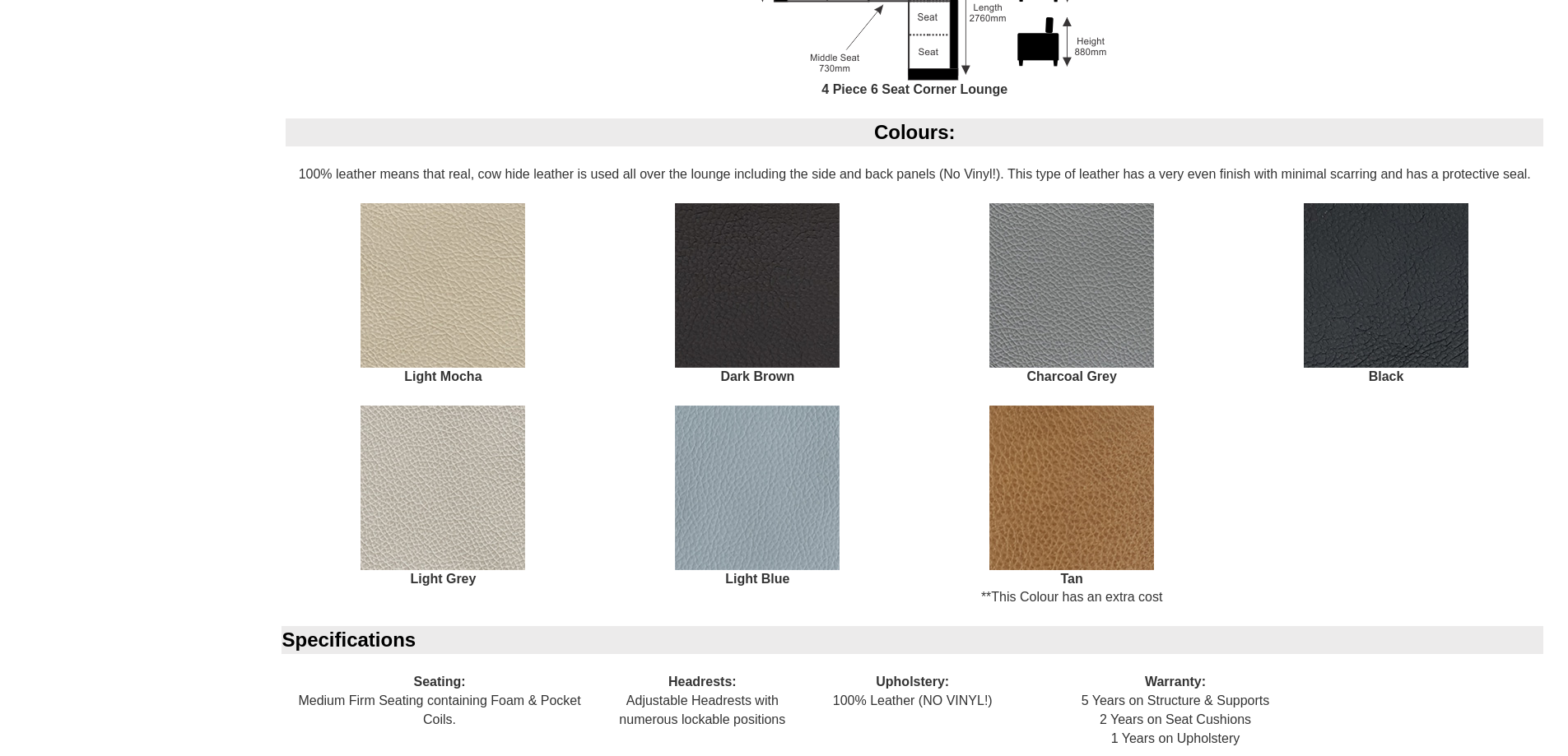
click at [1103, 461] on img at bounding box center [1072, 487] width 165 height 165
click at [1104, 460] on img at bounding box center [1072, 487] width 165 height 165
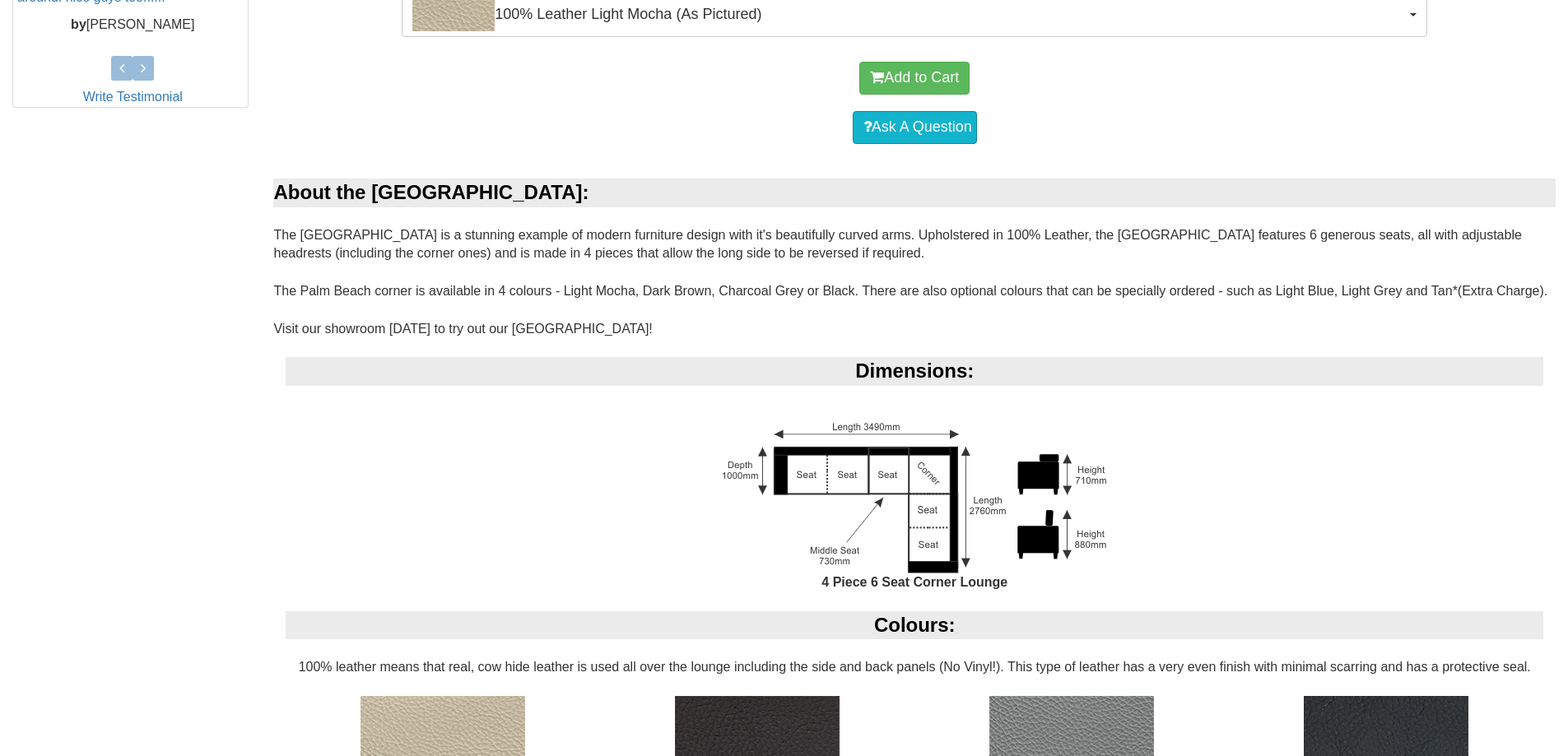
scroll to position [823, 0]
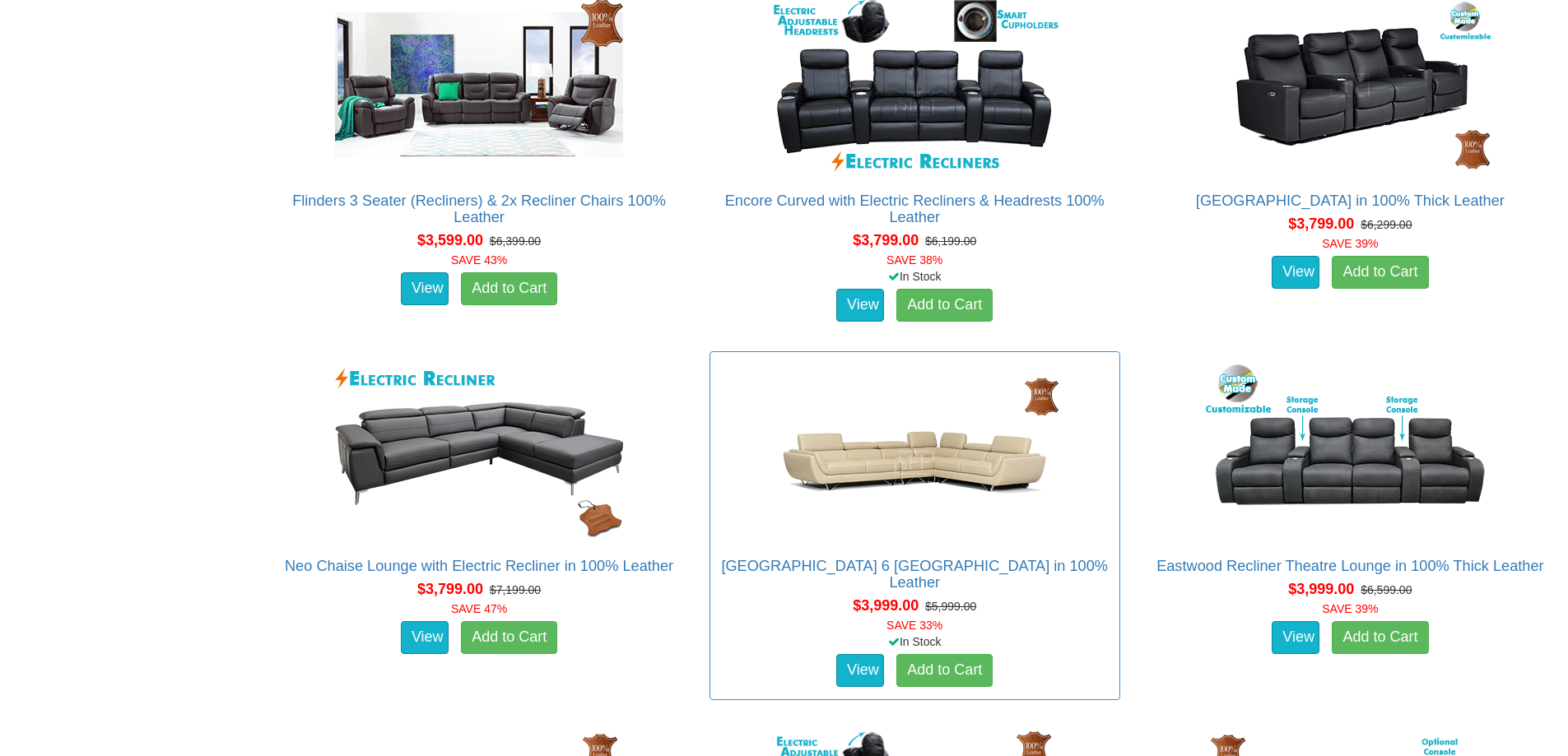
scroll to position [1811, 0]
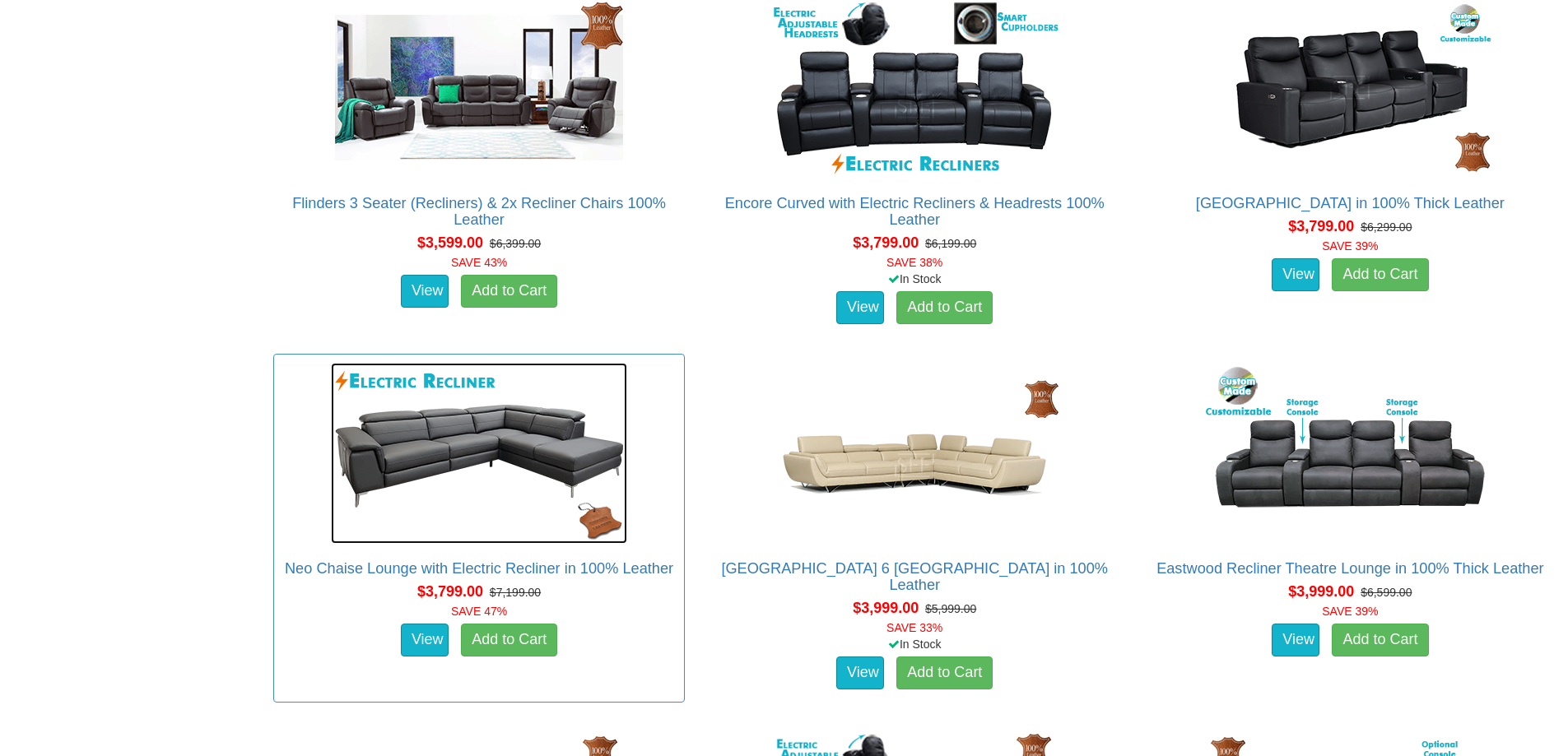
click at [479, 476] on img at bounding box center [478, 452] width 297 height 181
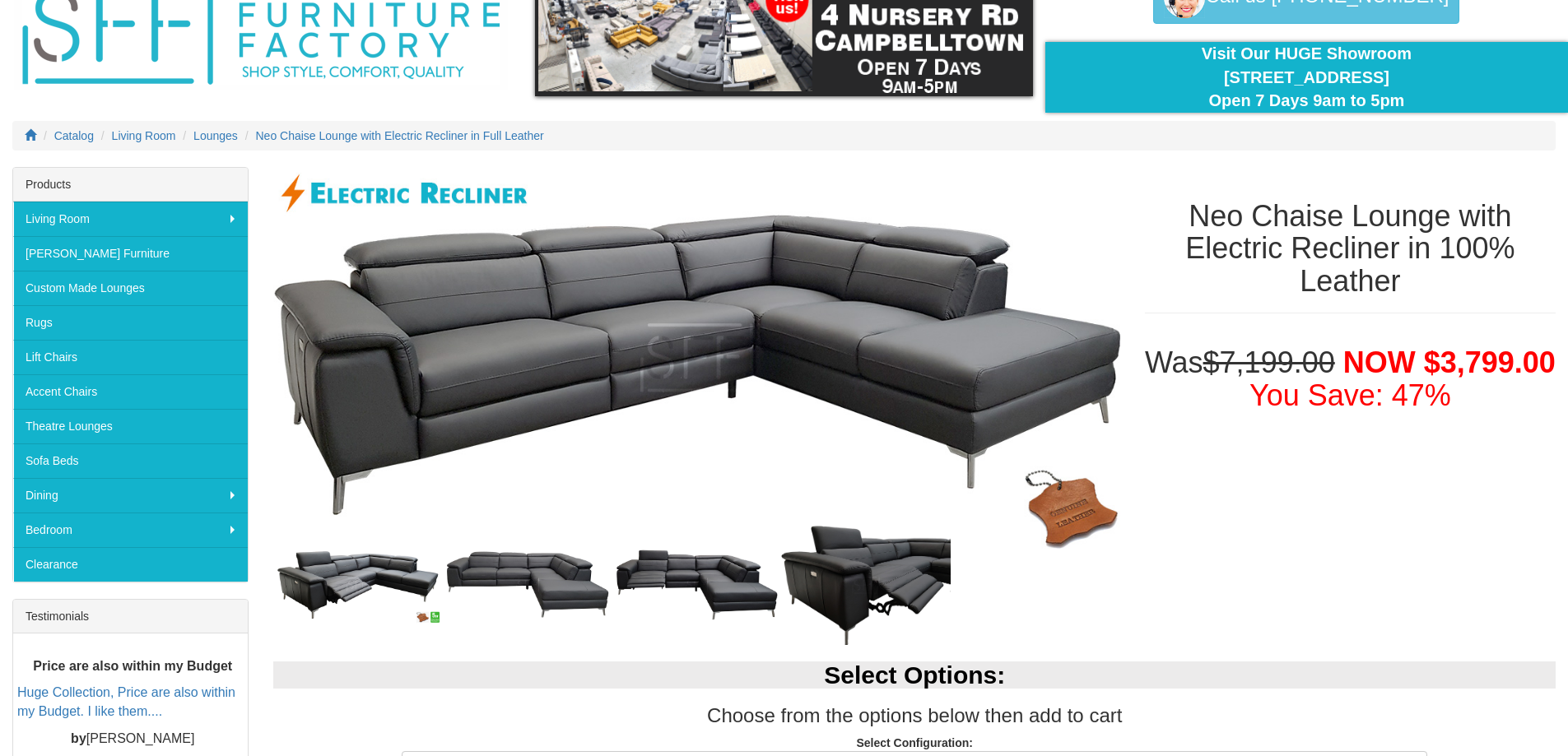
scroll to position [330, 0]
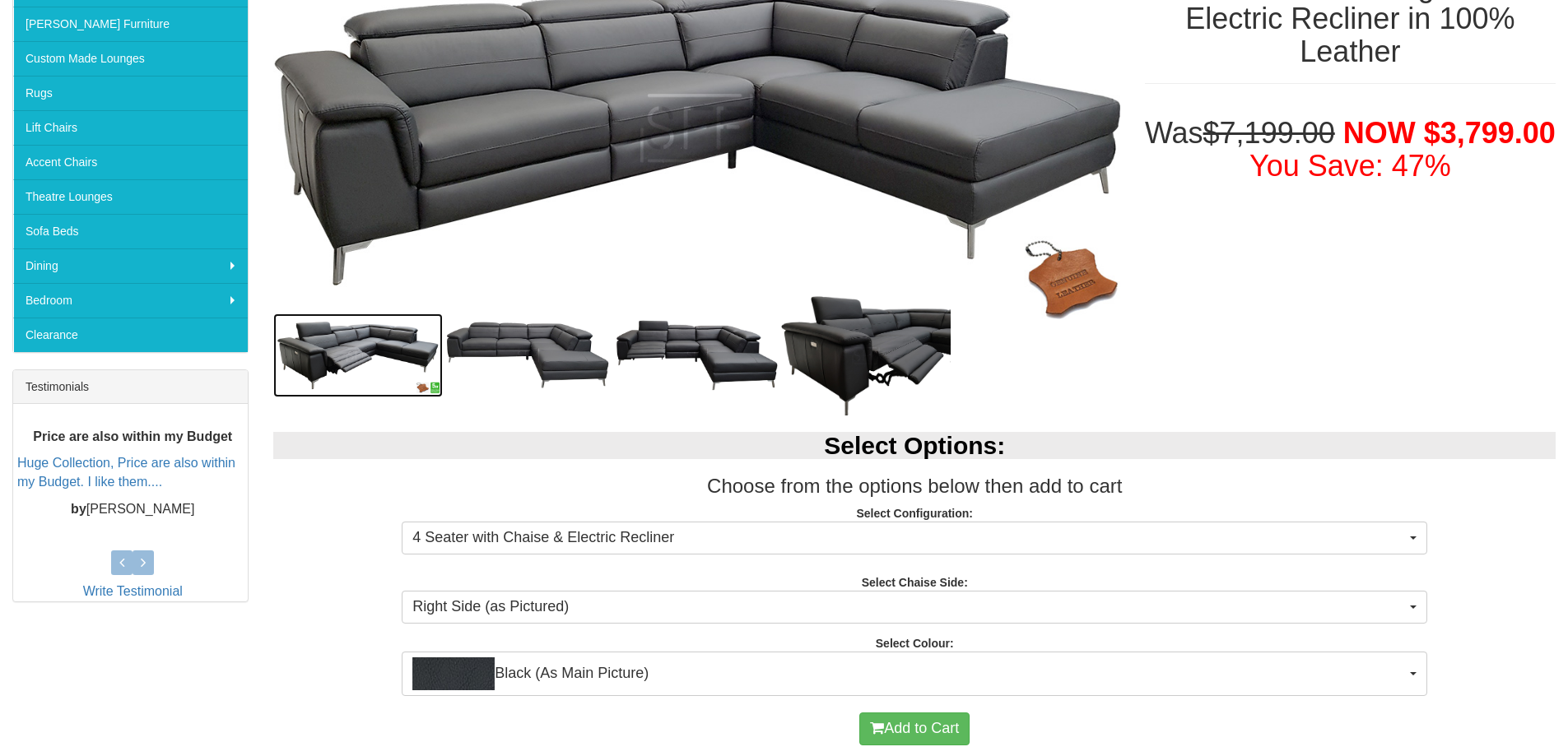
click at [330, 342] on img at bounding box center [359, 356] width 170 height 85
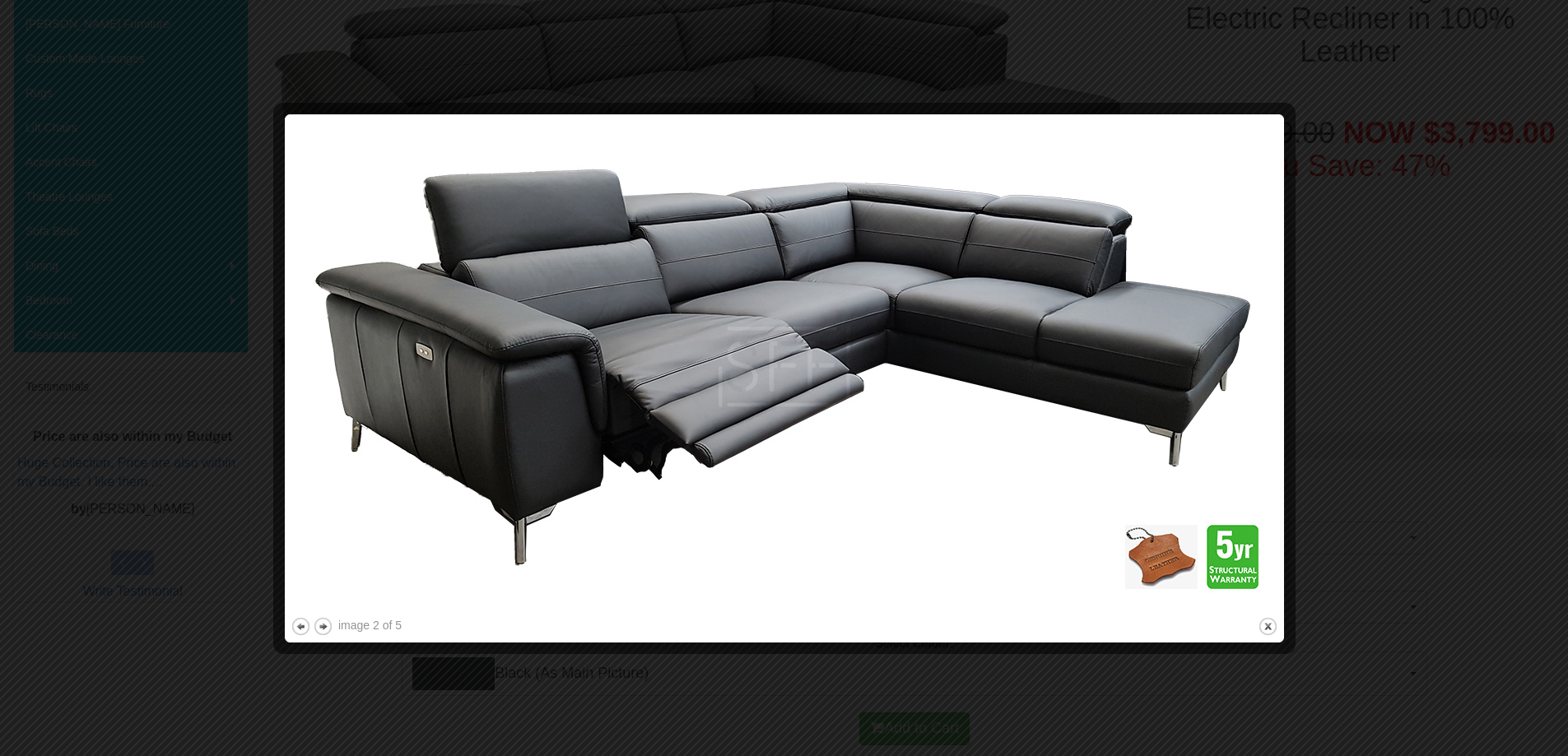
click at [1224, 354] on img at bounding box center [784, 367] width 988 height 493
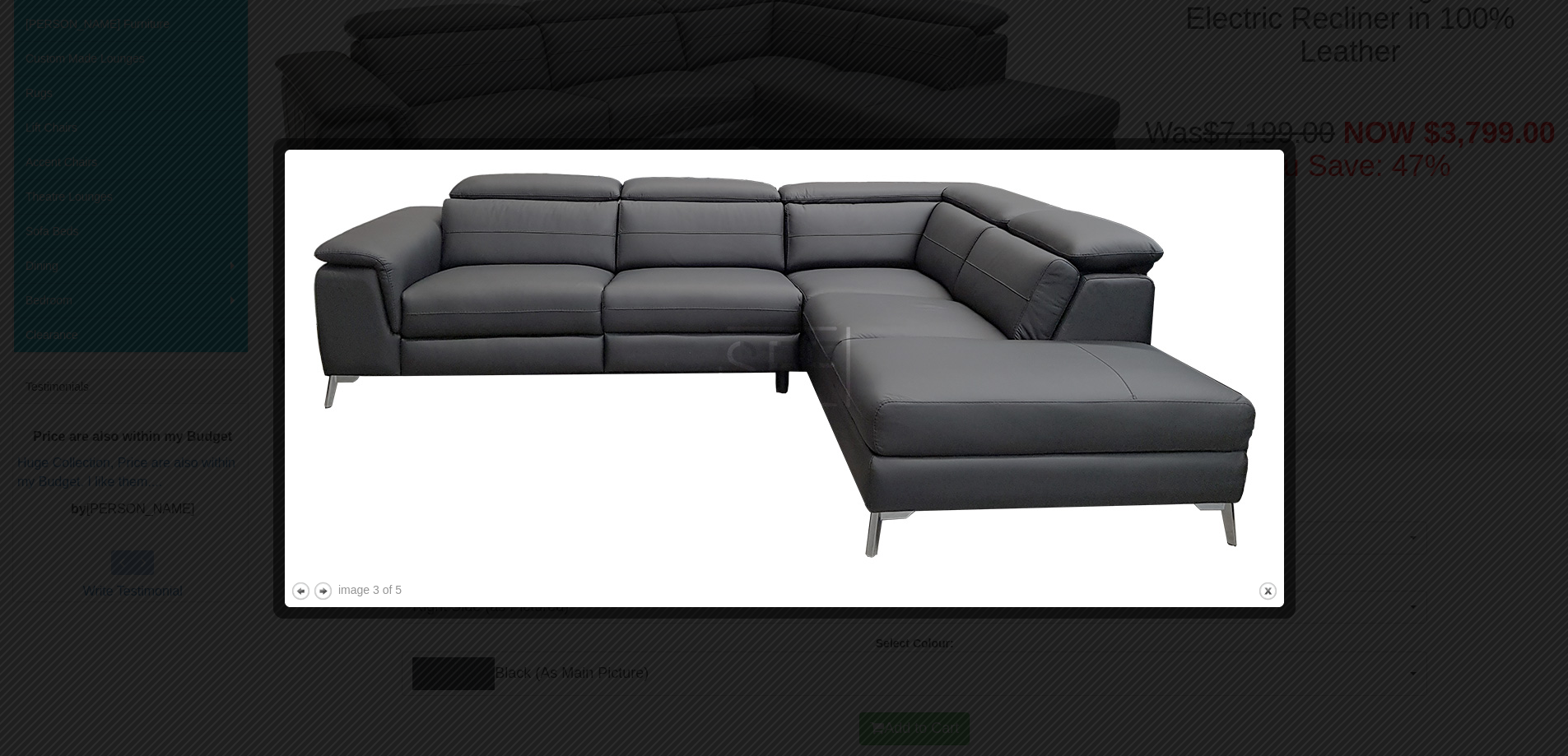
click at [1299, 314] on div at bounding box center [784, 378] width 1568 height 756
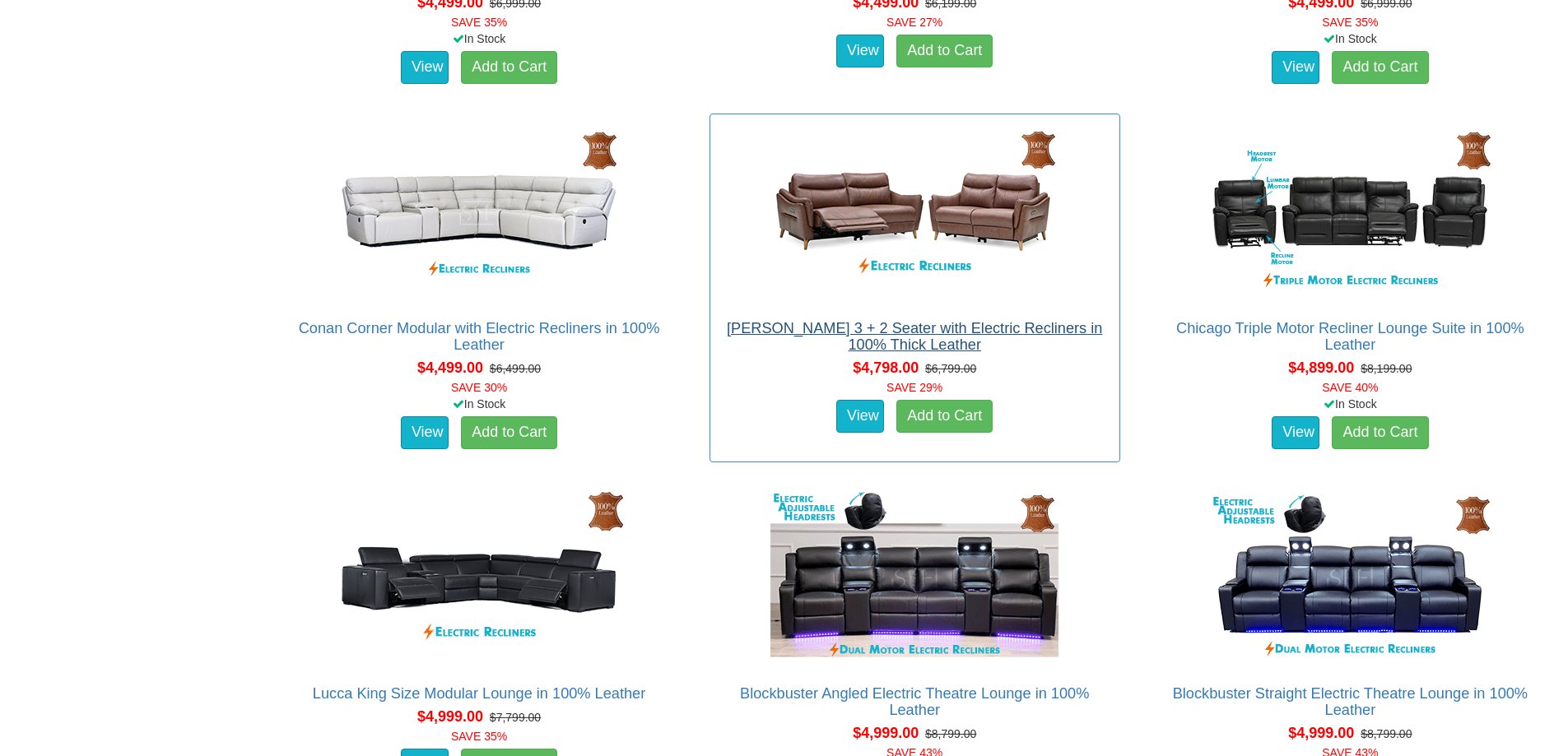
scroll to position [3842, 0]
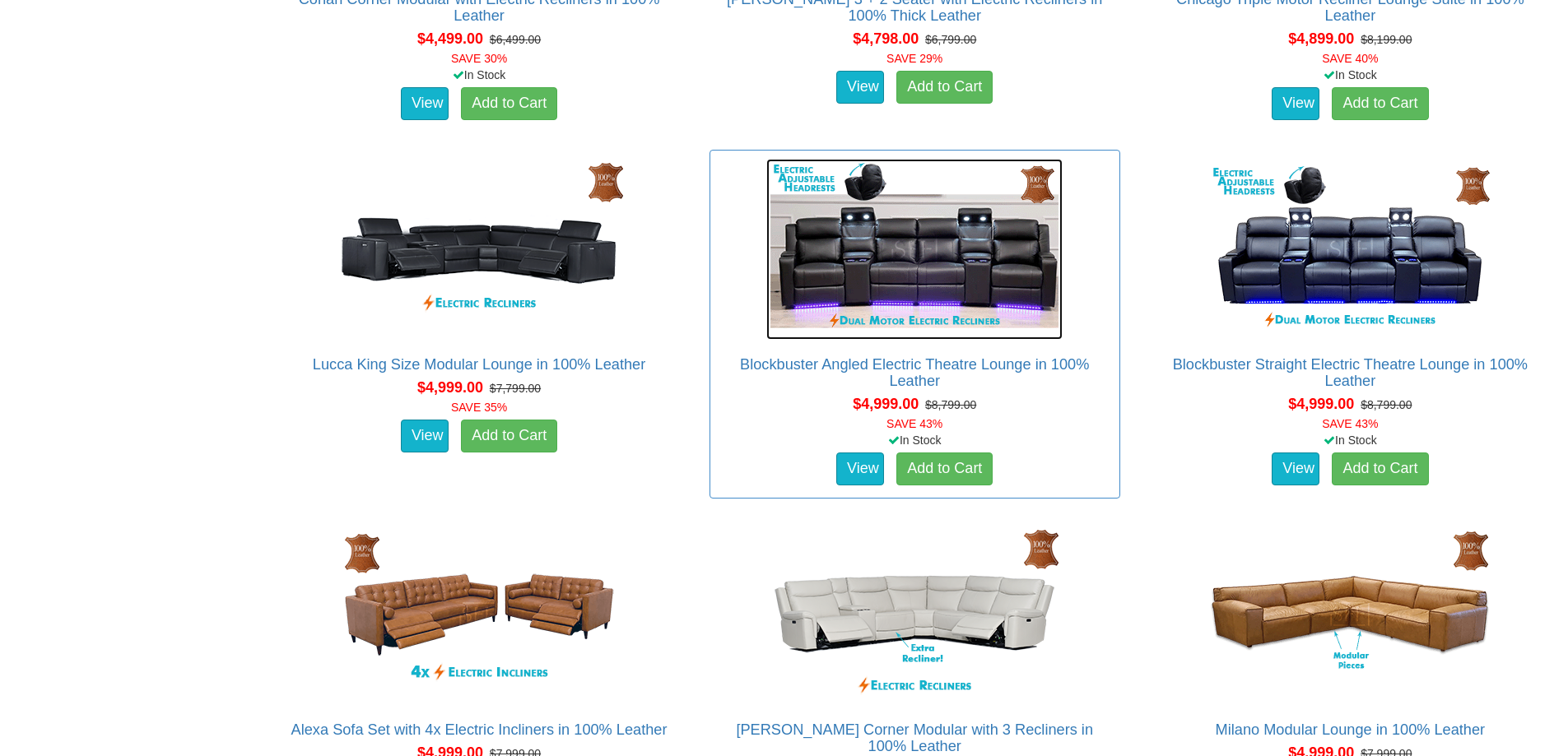
click at [877, 295] on img at bounding box center [914, 249] width 297 height 181
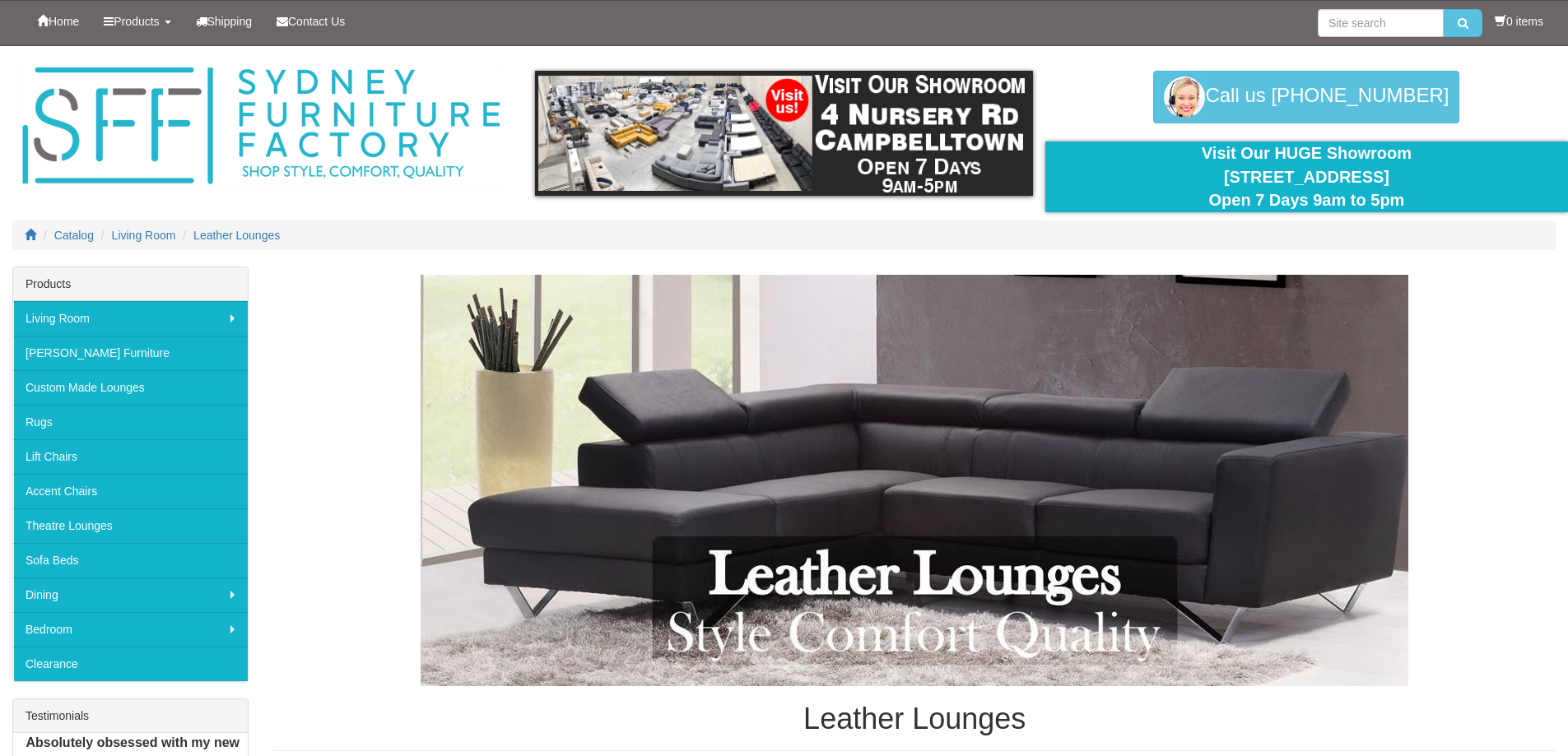
scroll to position [3842, 0]
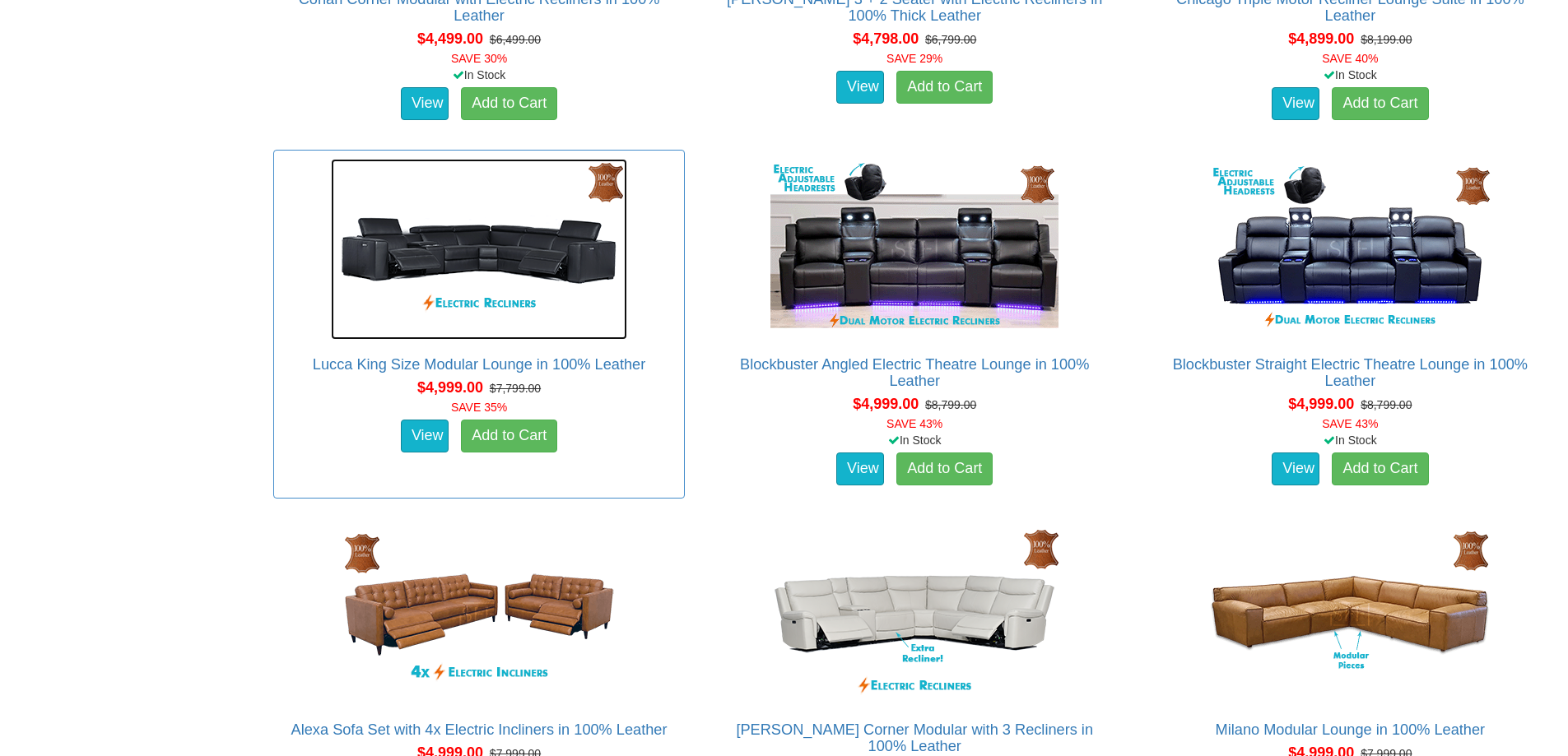
click at [479, 245] on img at bounding box center [478, 249] width 297 height 181
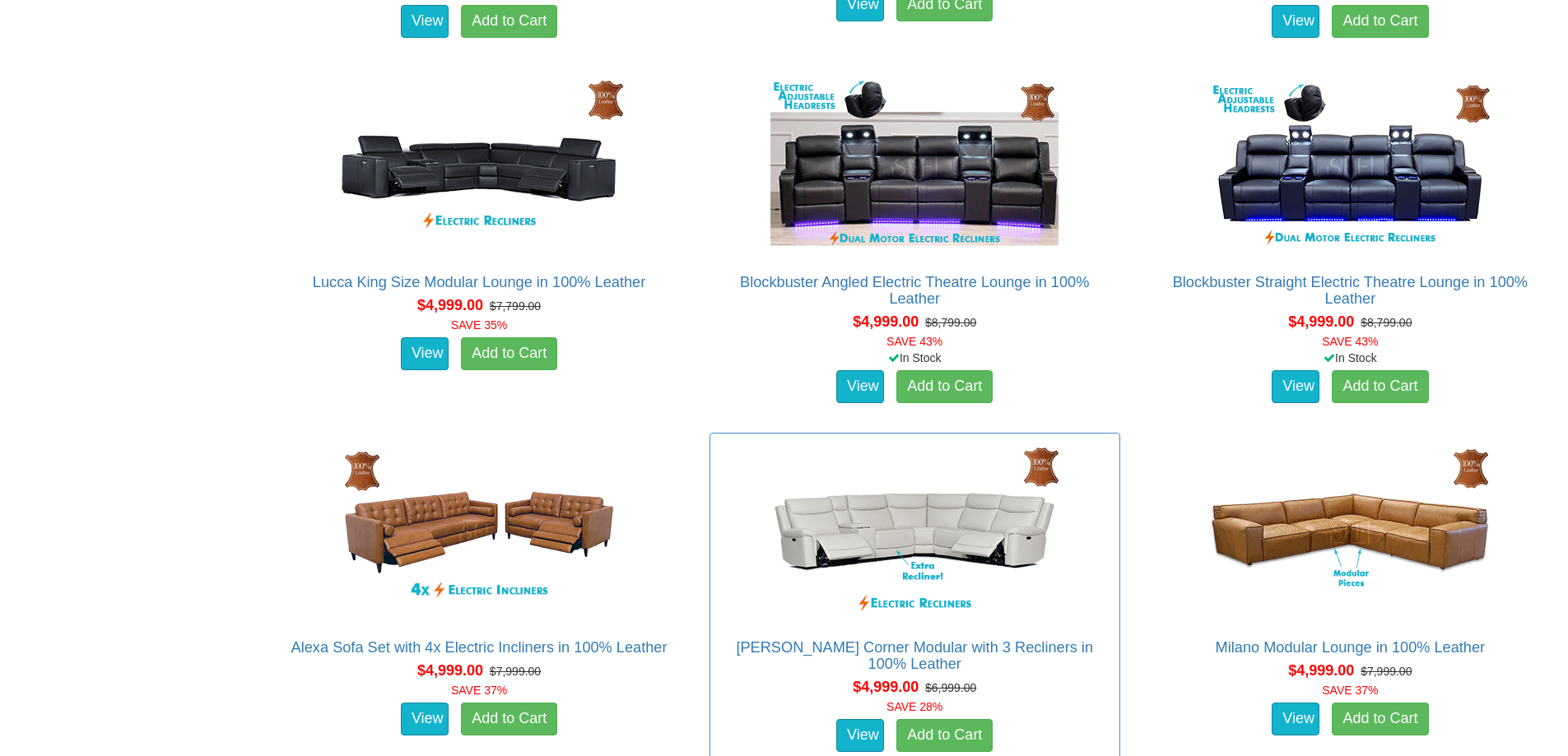
scroll to position [4007, 0]
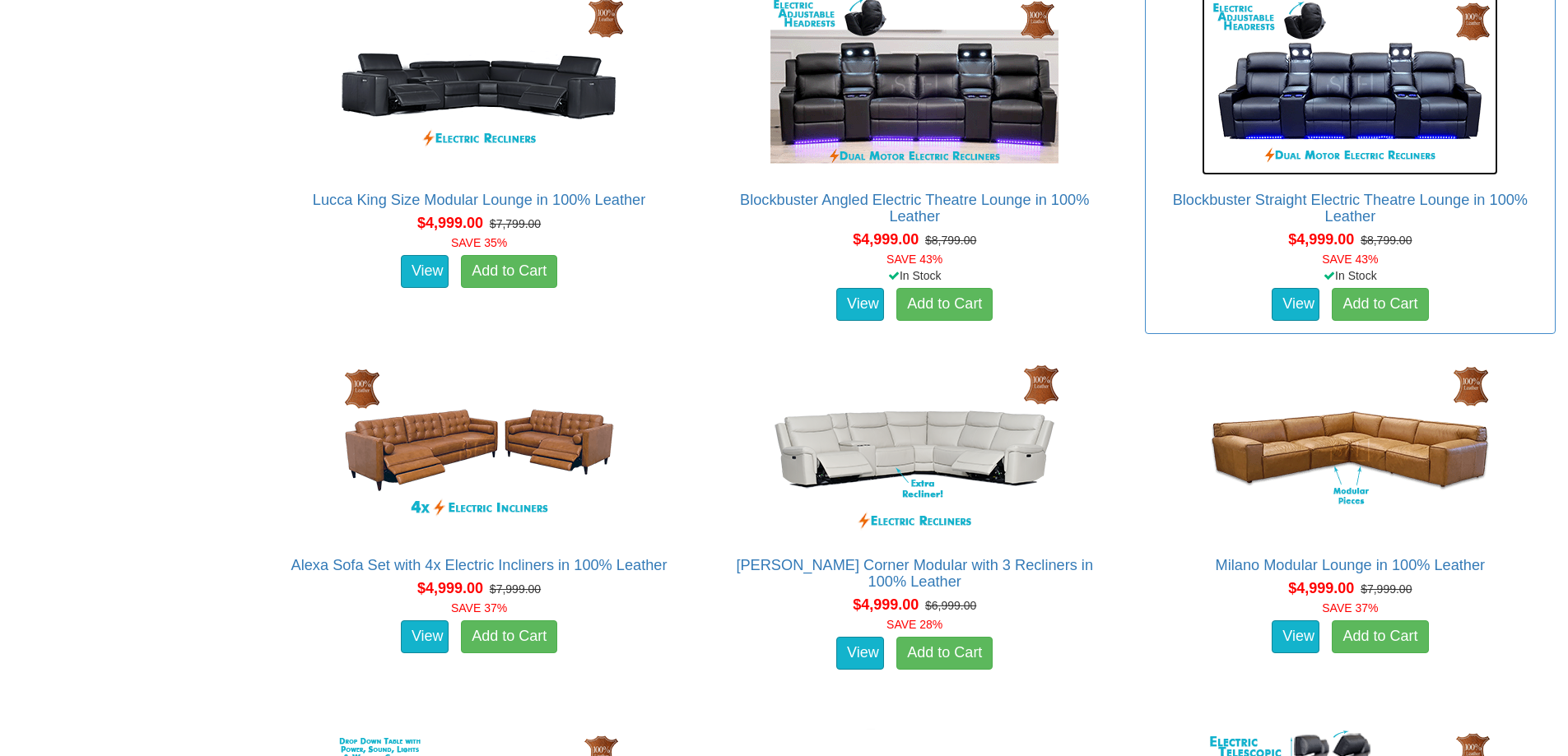
click at [1337, 124] on img at bounding box center [1349, 84] width 297 height 181
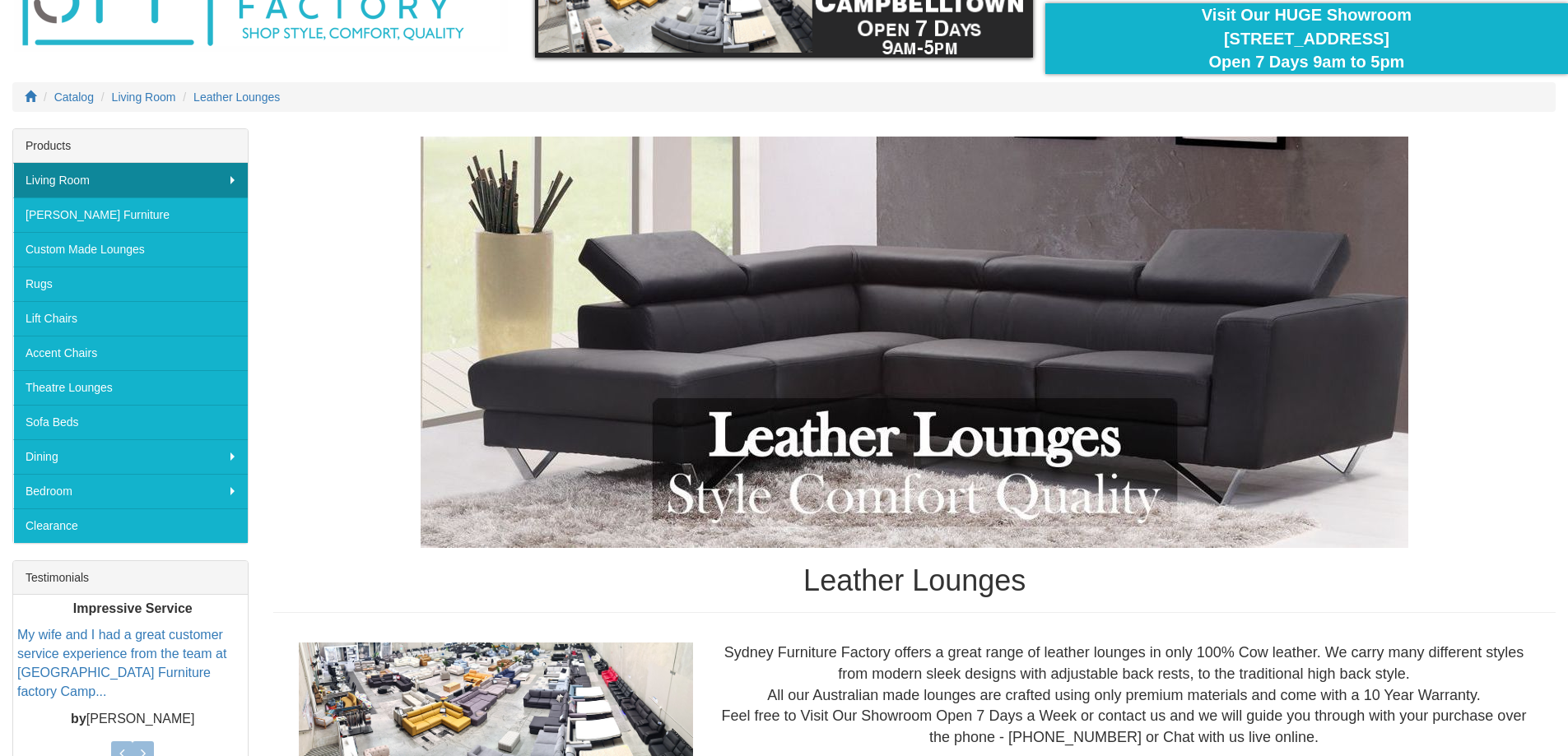
scroll to position [127, 0]
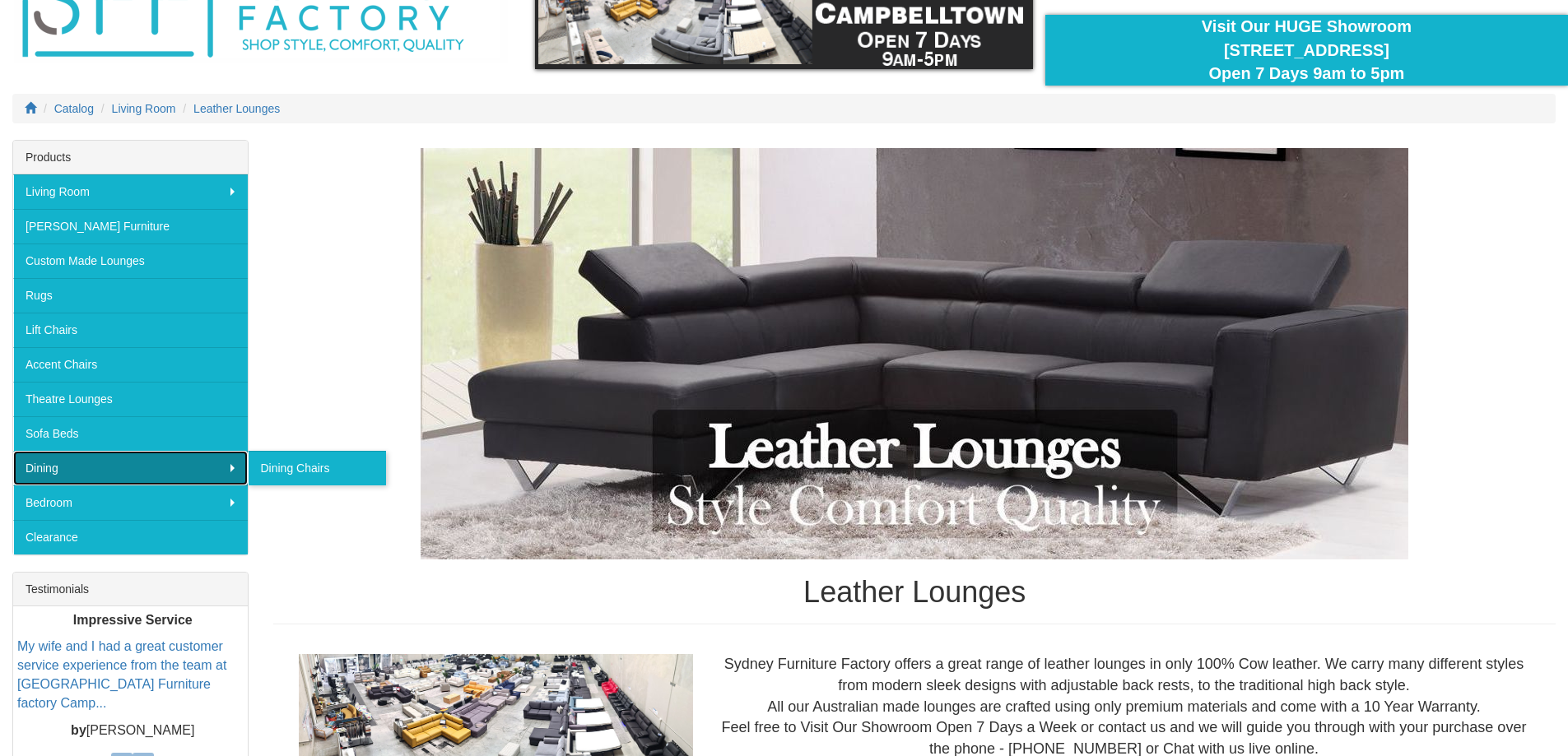
click at [61, 470] on link "Dining" at bounding box center [130, 468] width 235 height 35
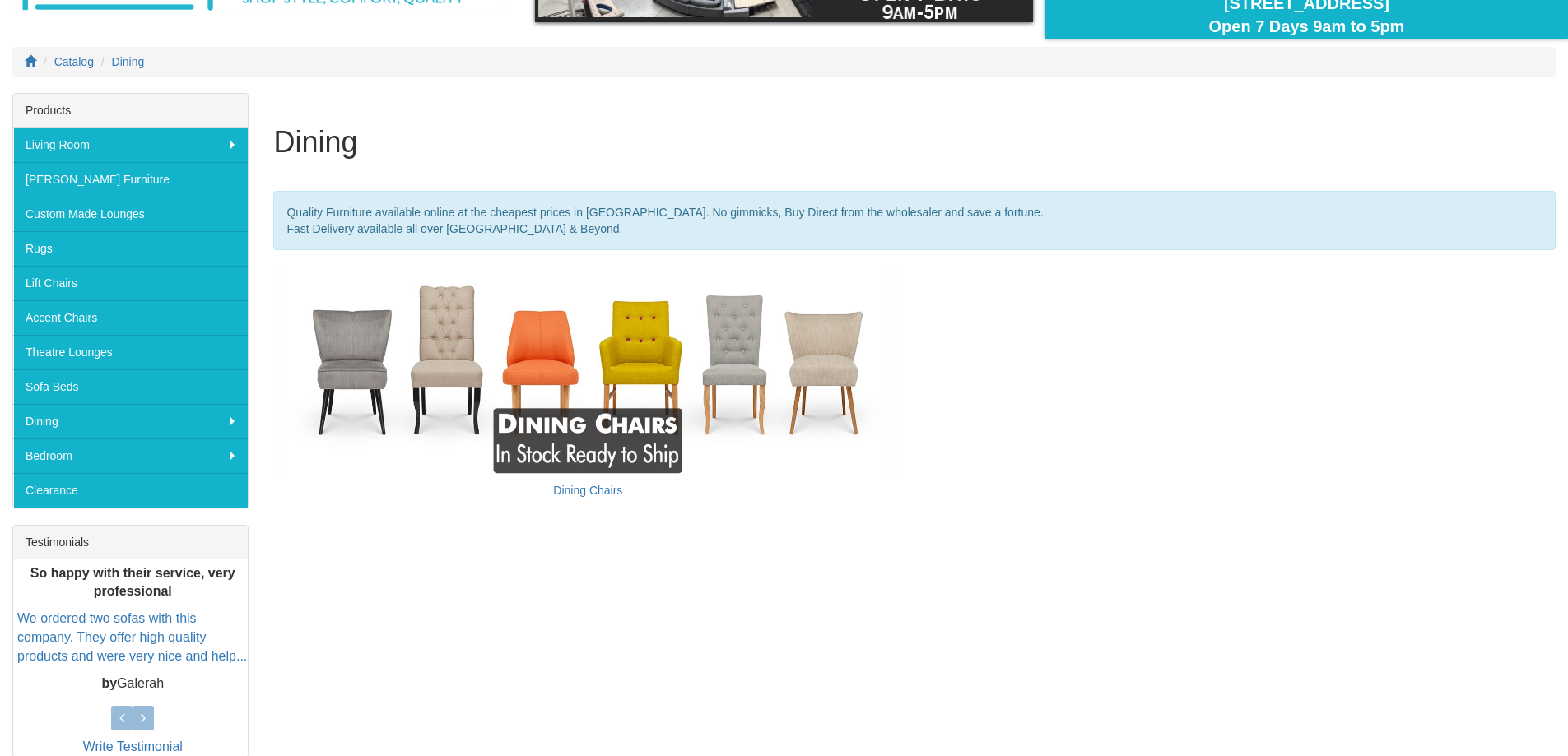
scroll to position [165, 0]
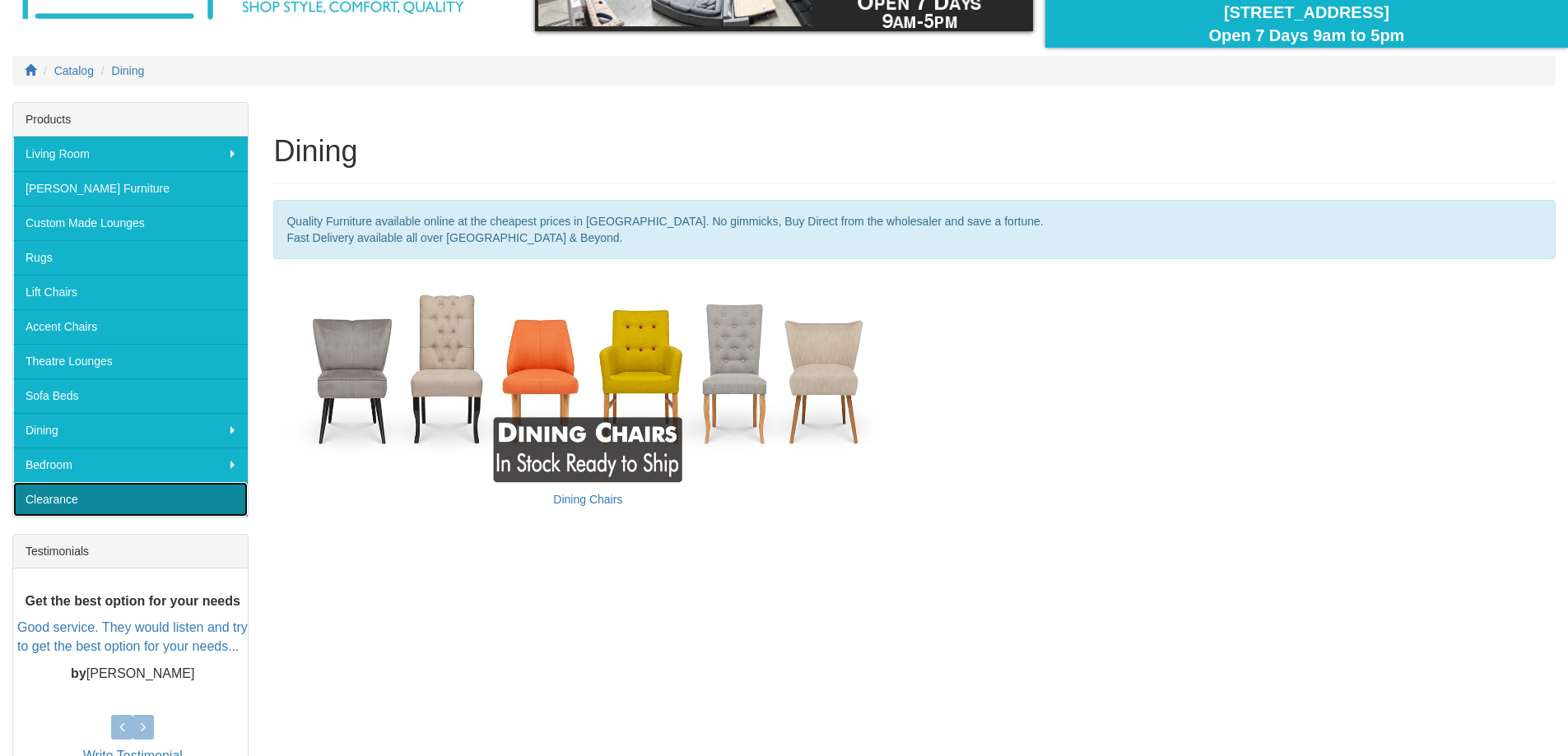
click at [60, 491] on link "Clearance" at bounding box center [130, 499] width 235 height 35
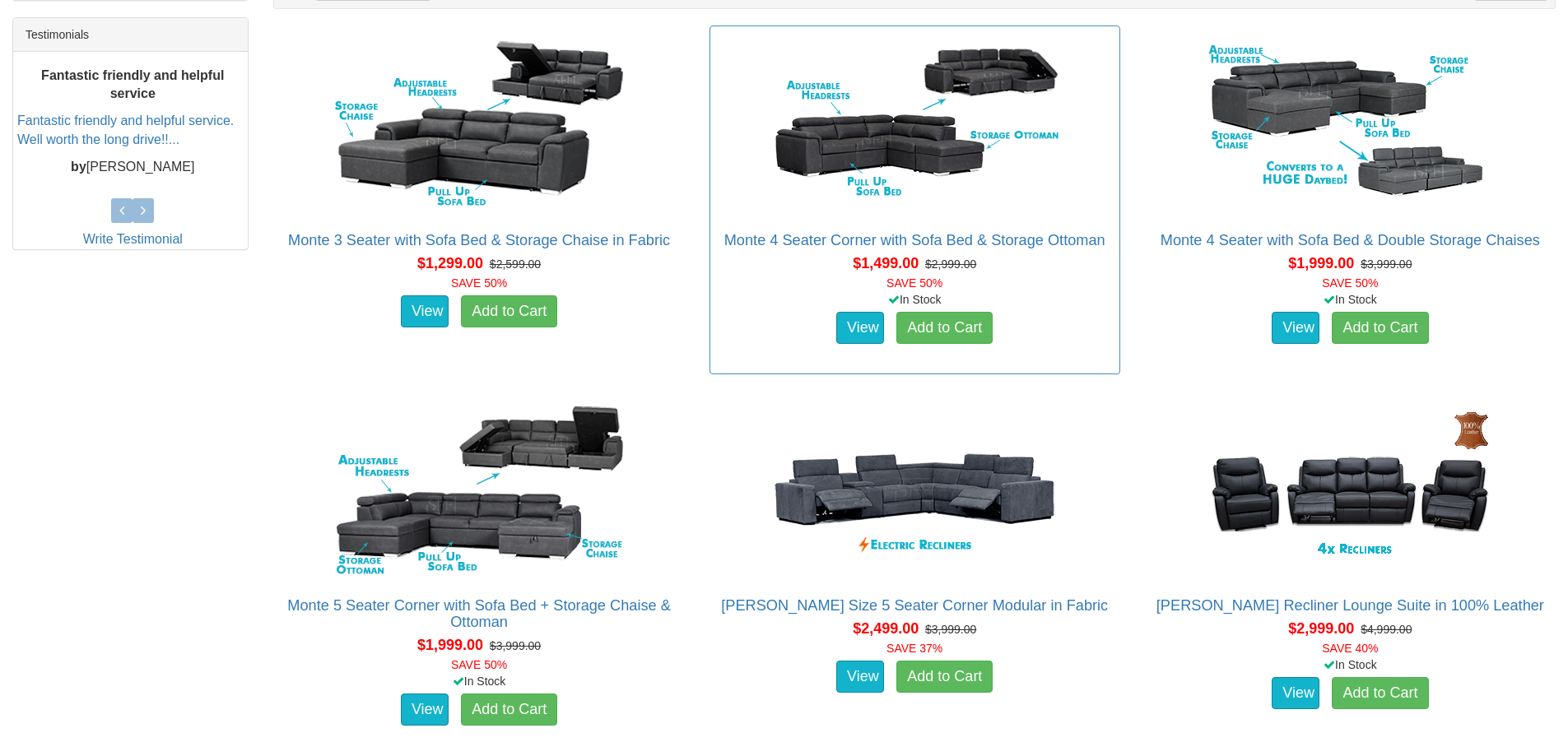
scroll to position [473, 0]
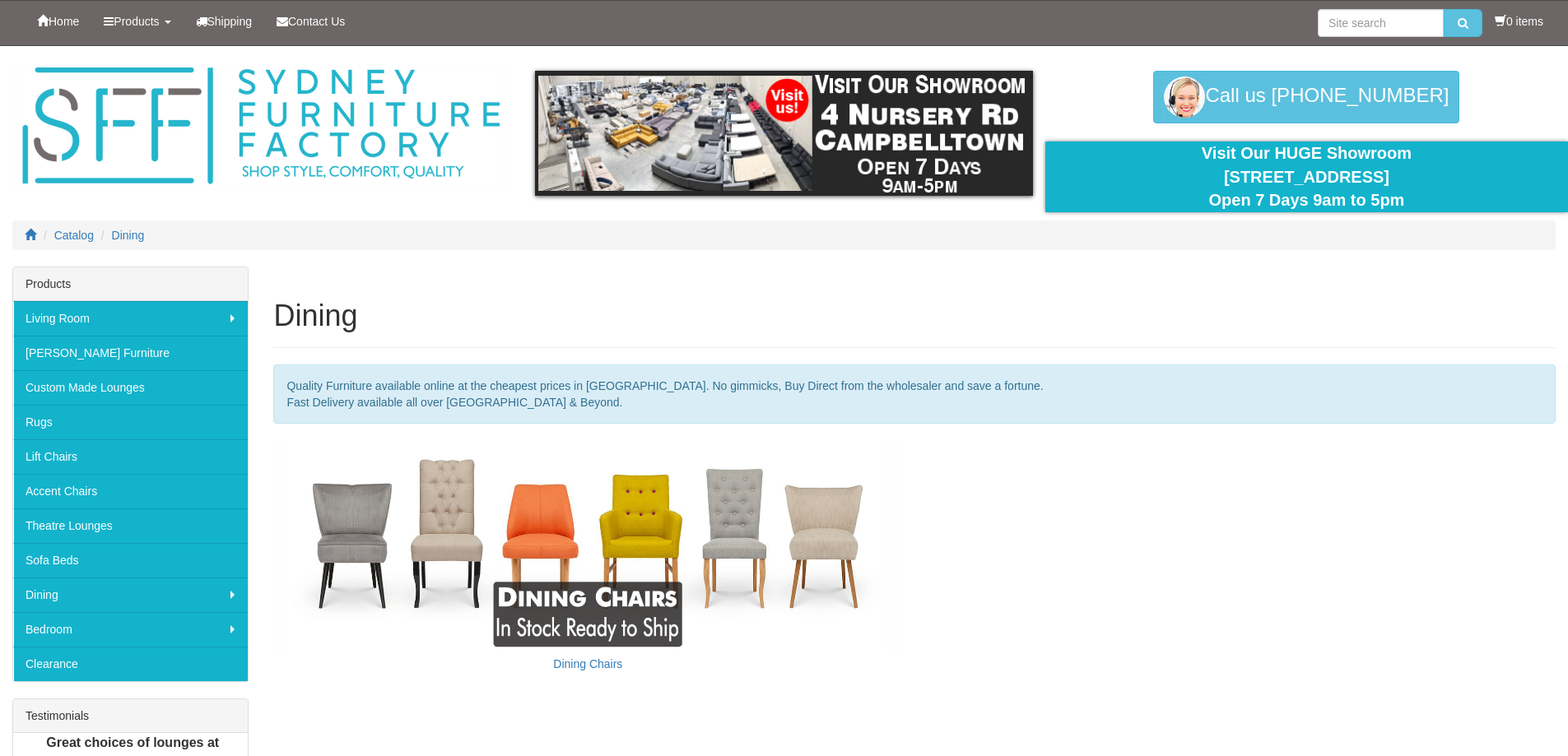
scroll to position [165, 0]
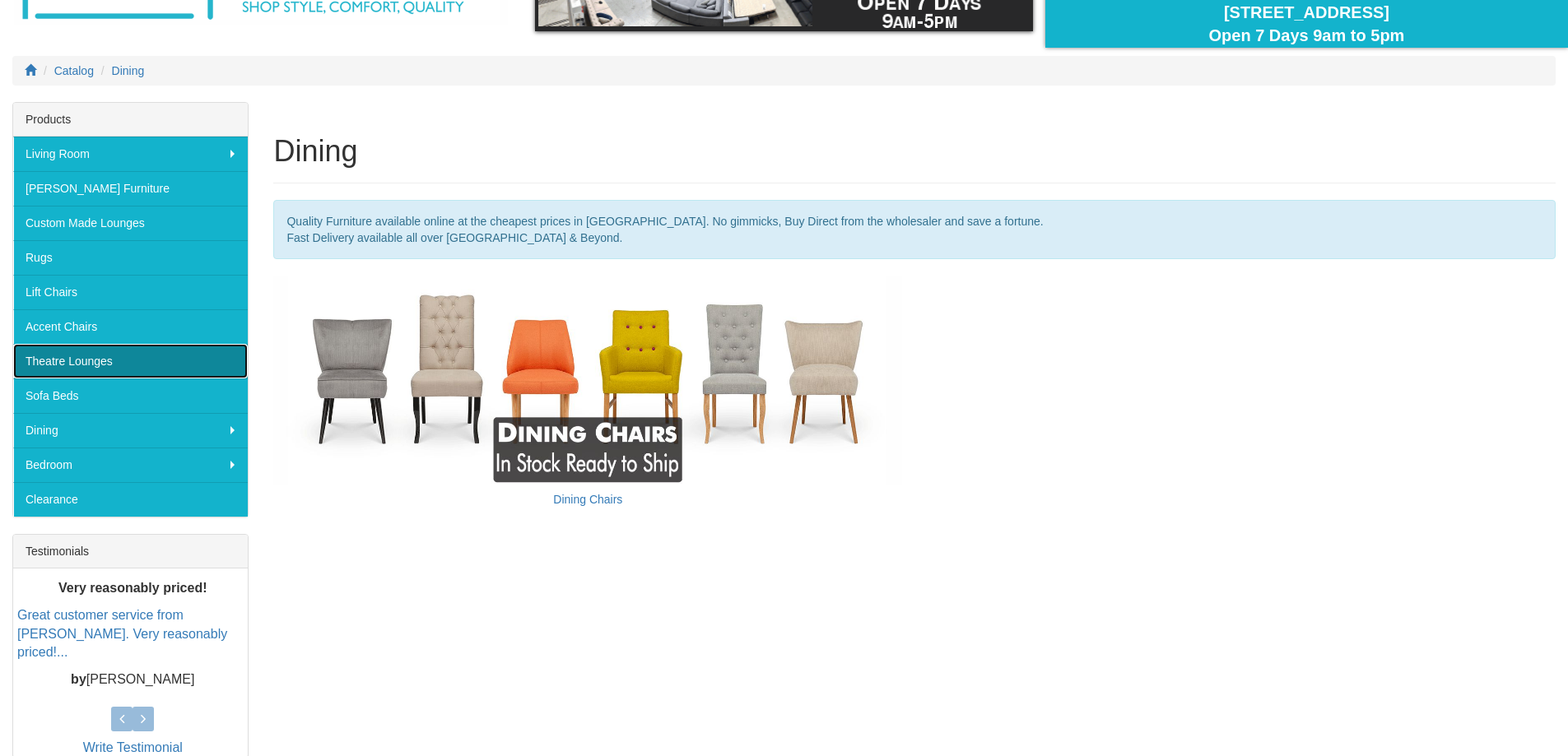
click at [58, 367] on link "Theatre Lounges" at bounding box center [130, 361] width 235 height 35
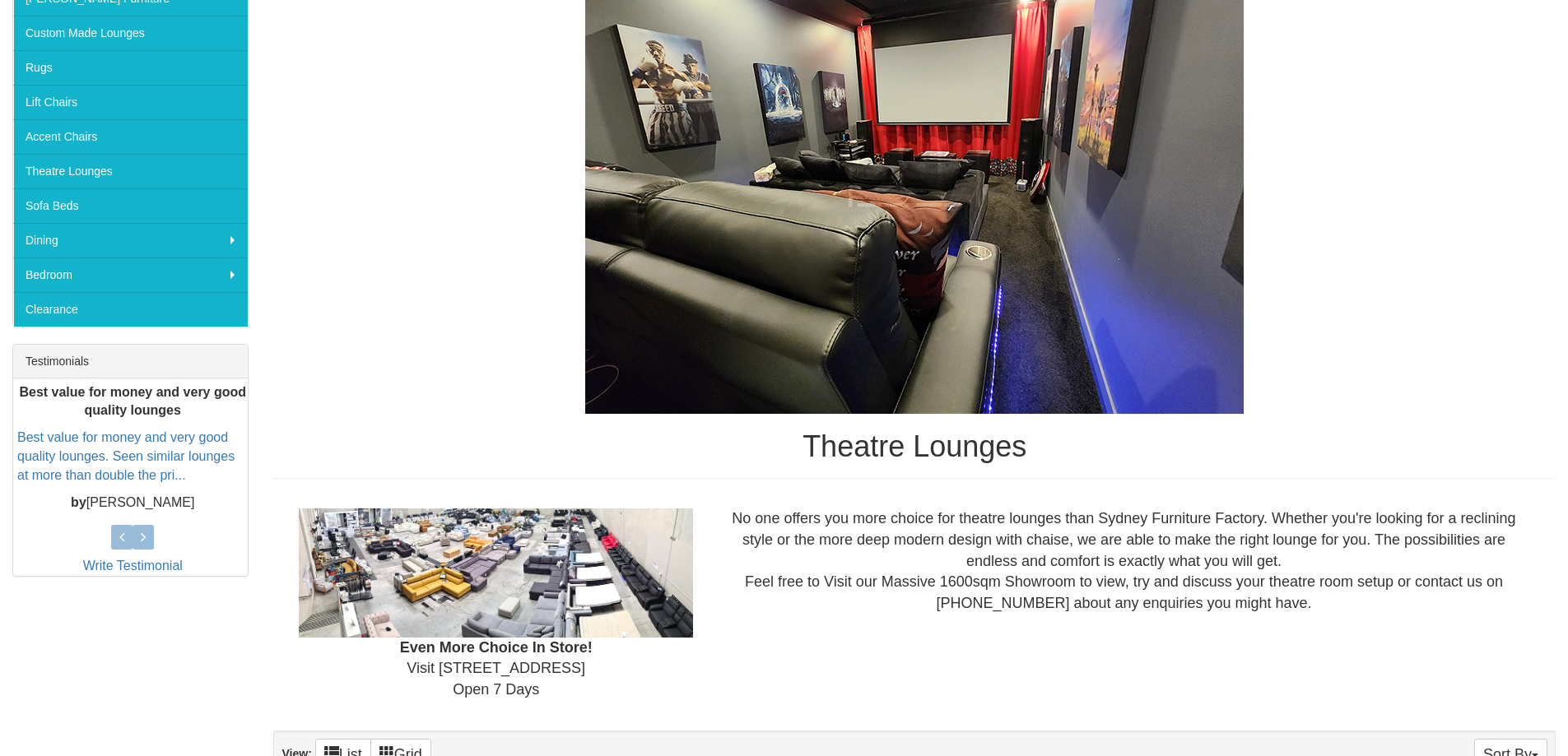
scroll to position [338, 0]
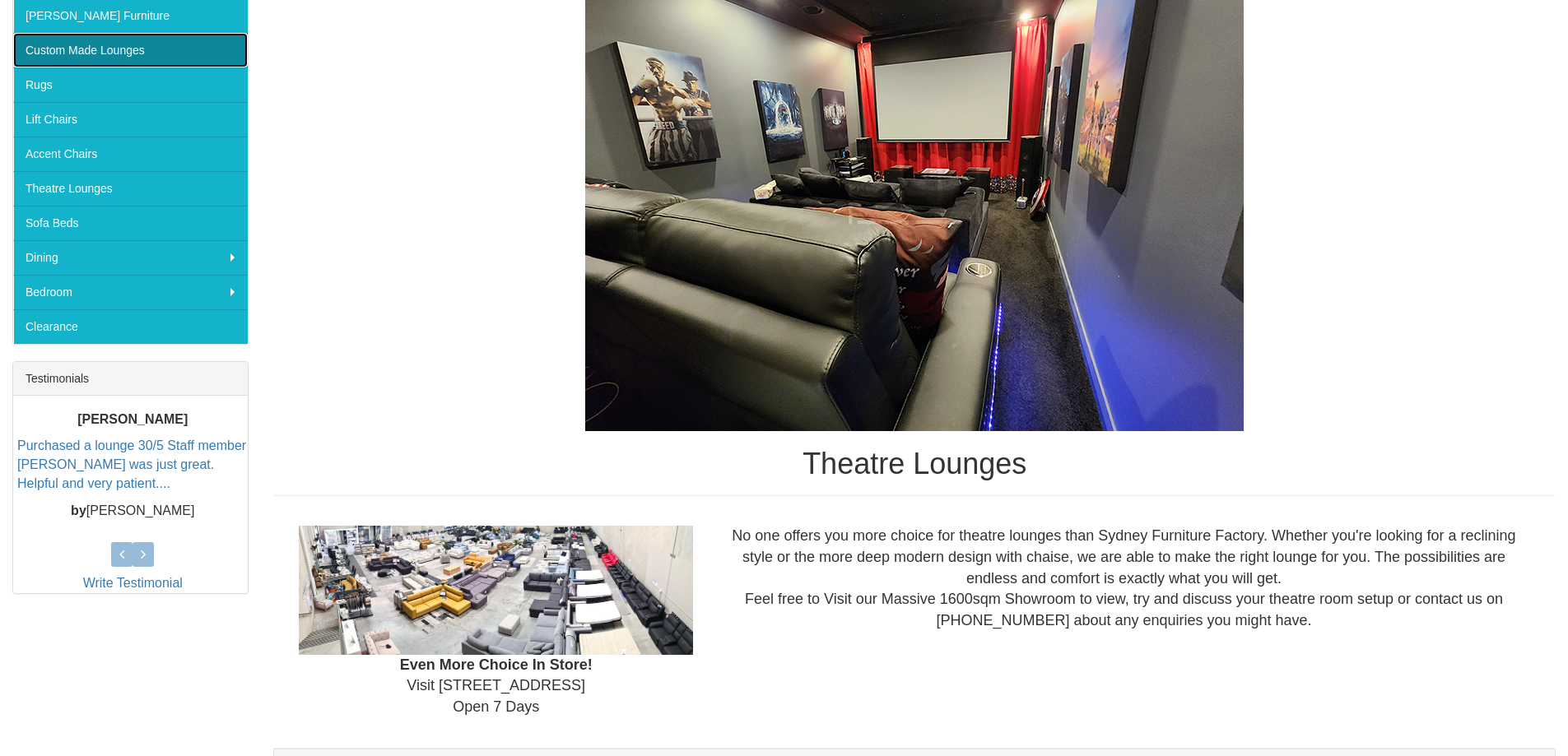
click at [89, 56] on link "Custom Made Lounges" at bounding box center [130, 50] width 235 height 35
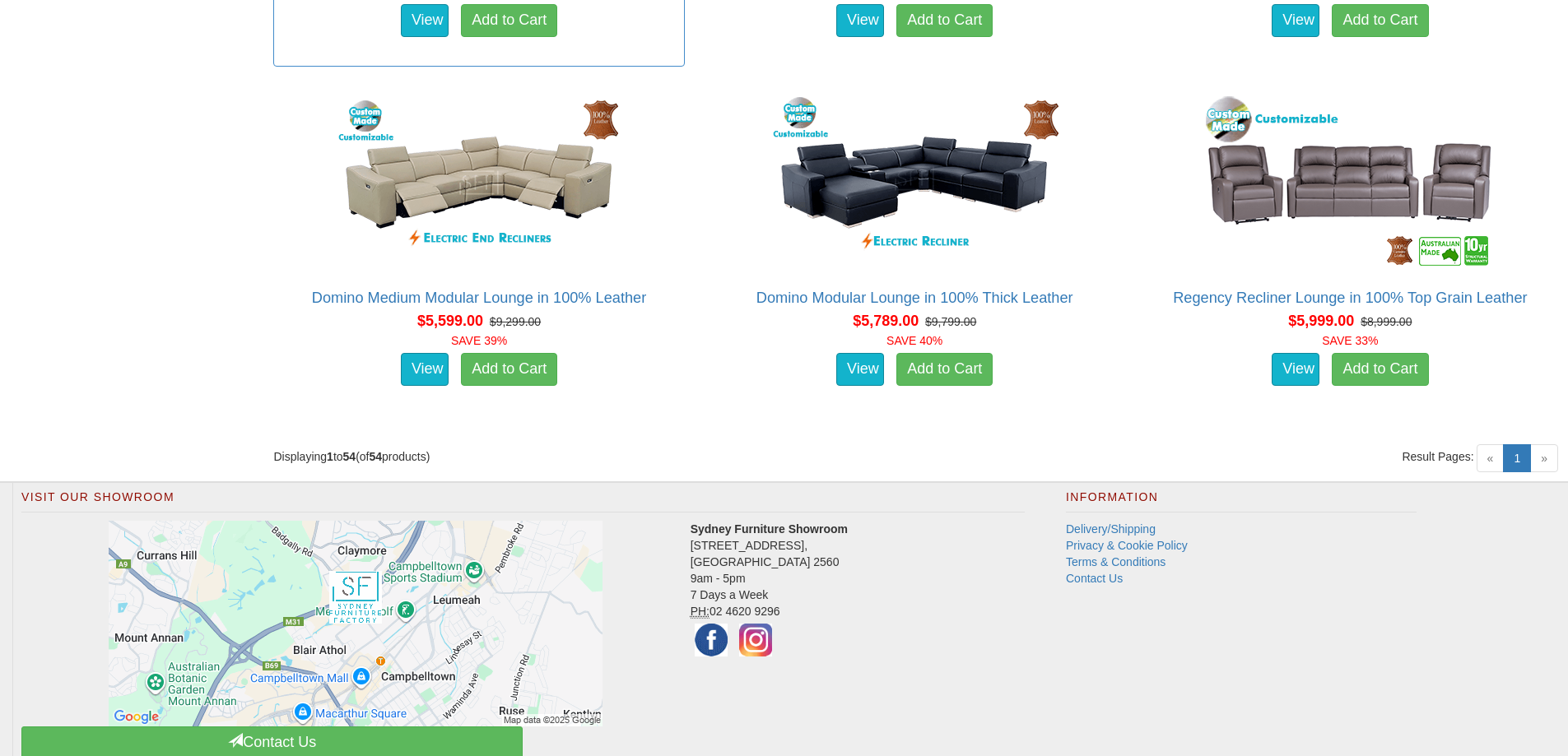
scroll to position [6971, 0]
